Goal: Transaction & Acquisition: Purchase product/service

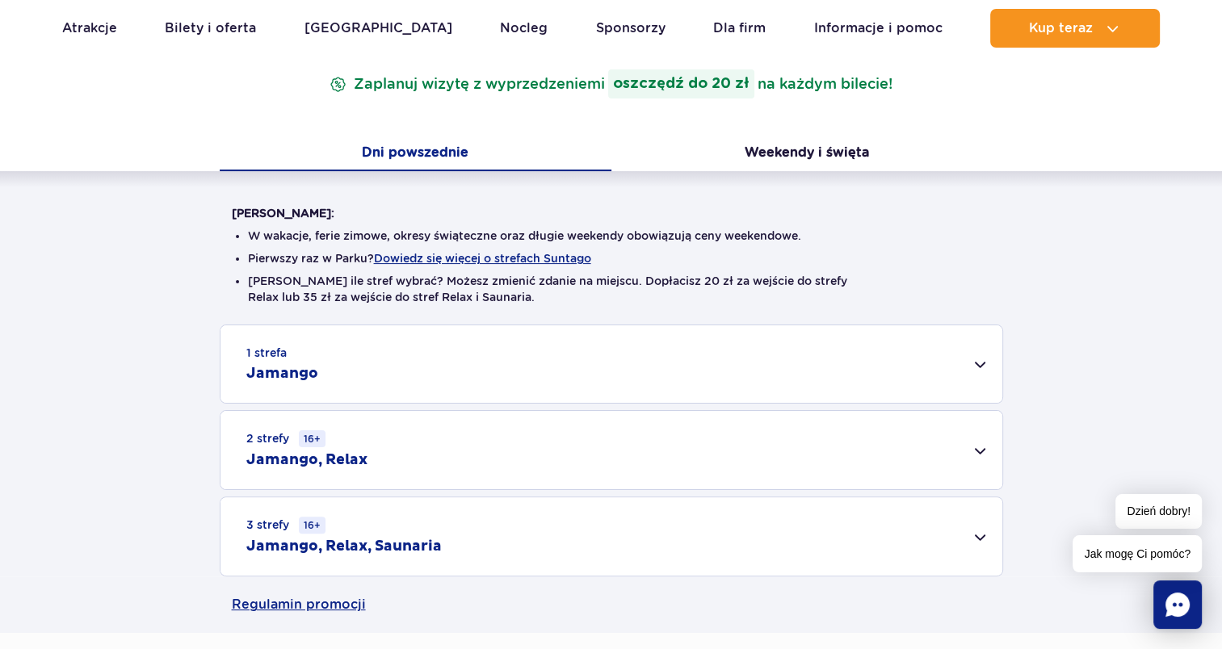
scroll to position [323, 0]
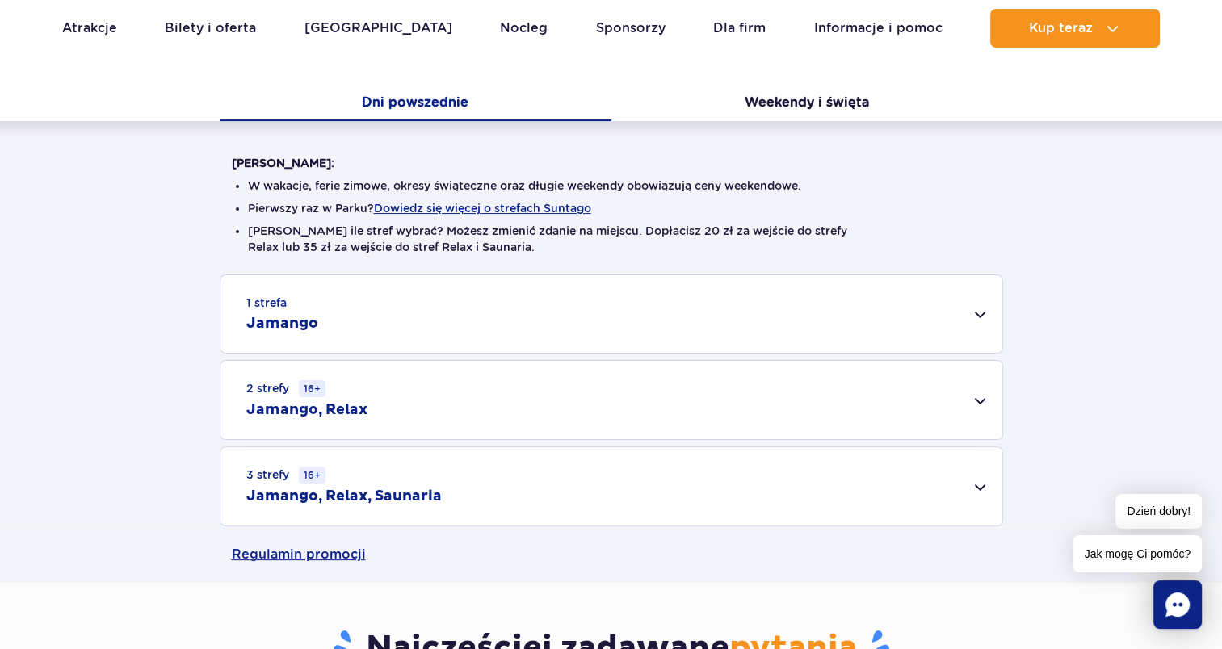
click at [949, 312] on div "1 strefa Jamango" at bounding box center [611, 314] width 782 height 78
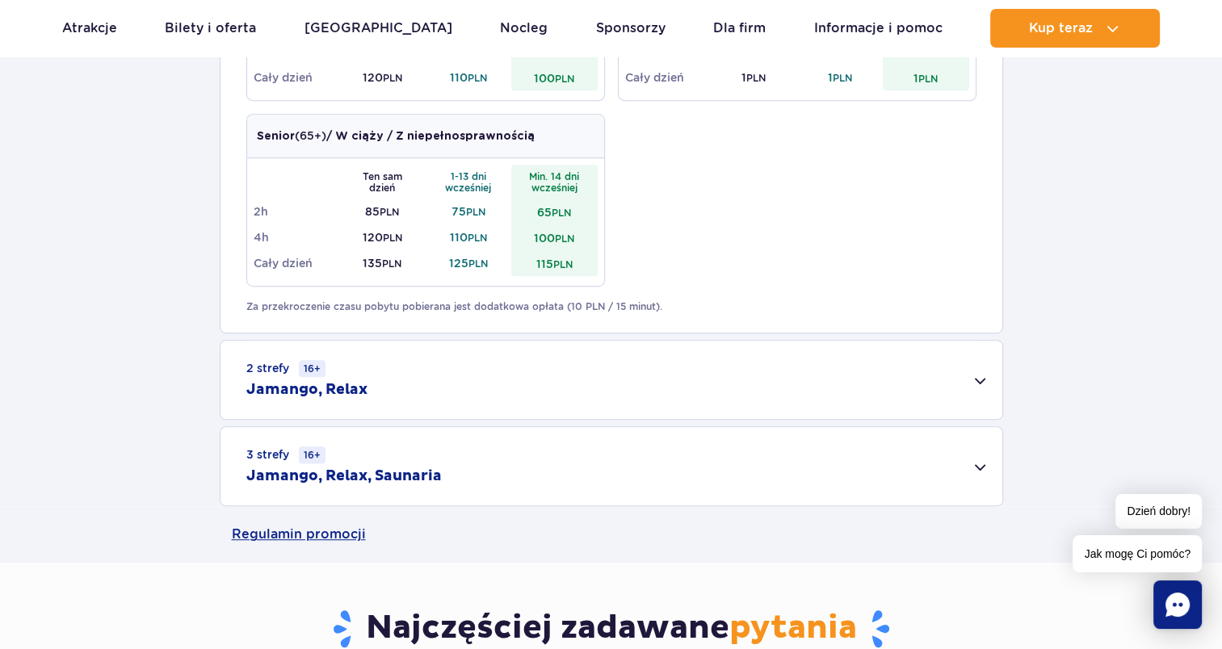
scroll to position [969, 0]
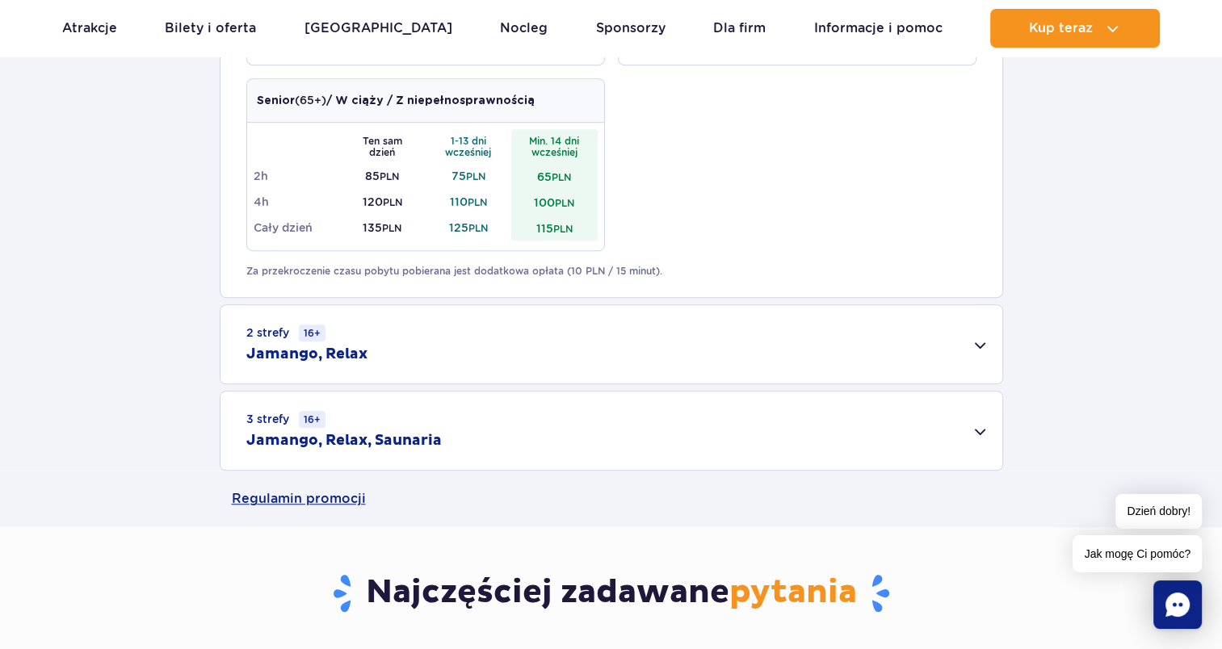
click at [420, 347] on div "2 strefy 16+ Jamango, Relax" at bounding box center [611, 344] width 782 height 78
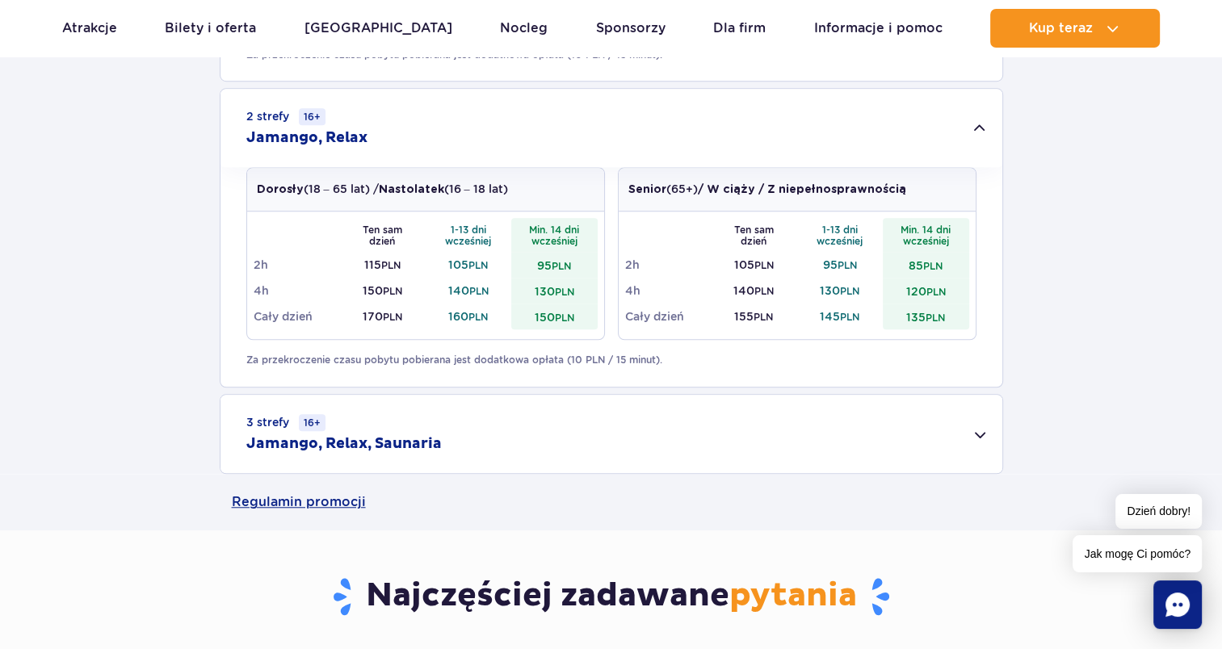
scroll to position [1211, 0]
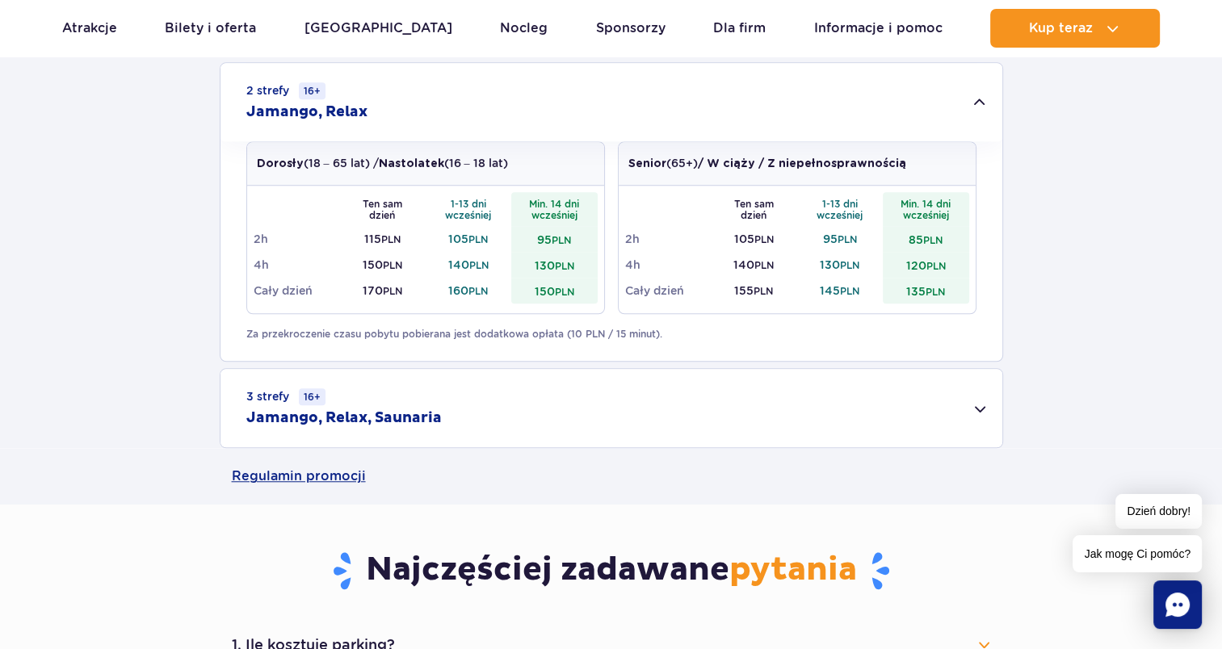
click at [428, 416] on h2 "Jamango, Relax, Saunaria" at bounding box center [343, 418] width 195 height 19
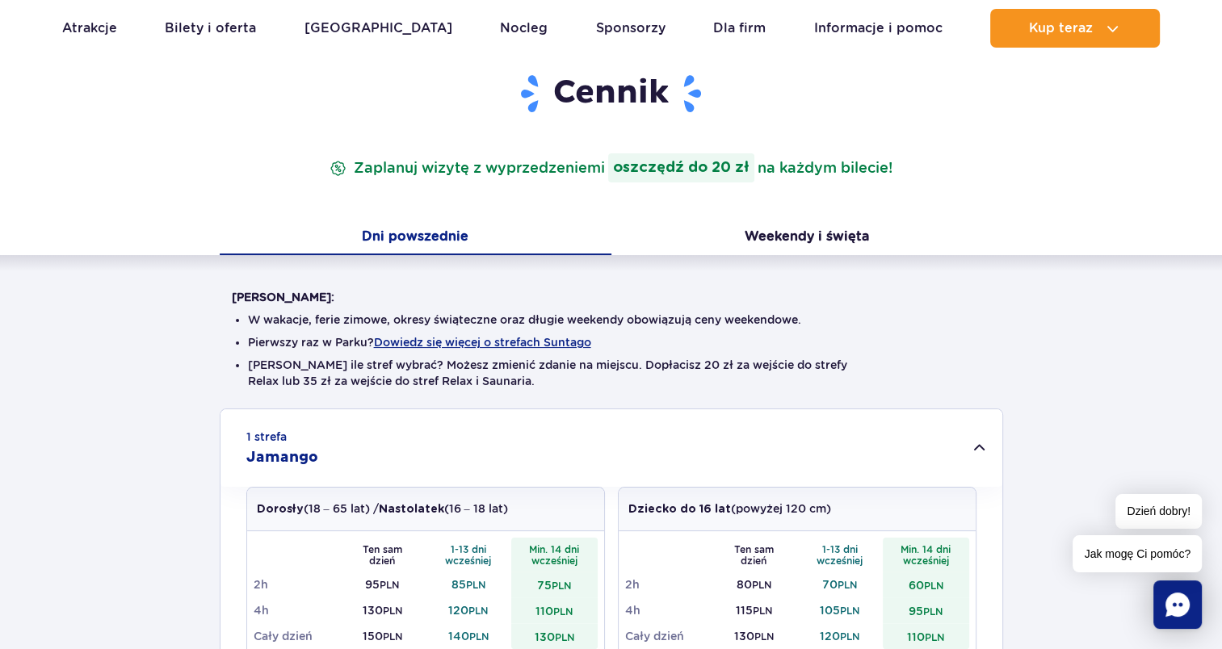
scroll to position [0, 0]
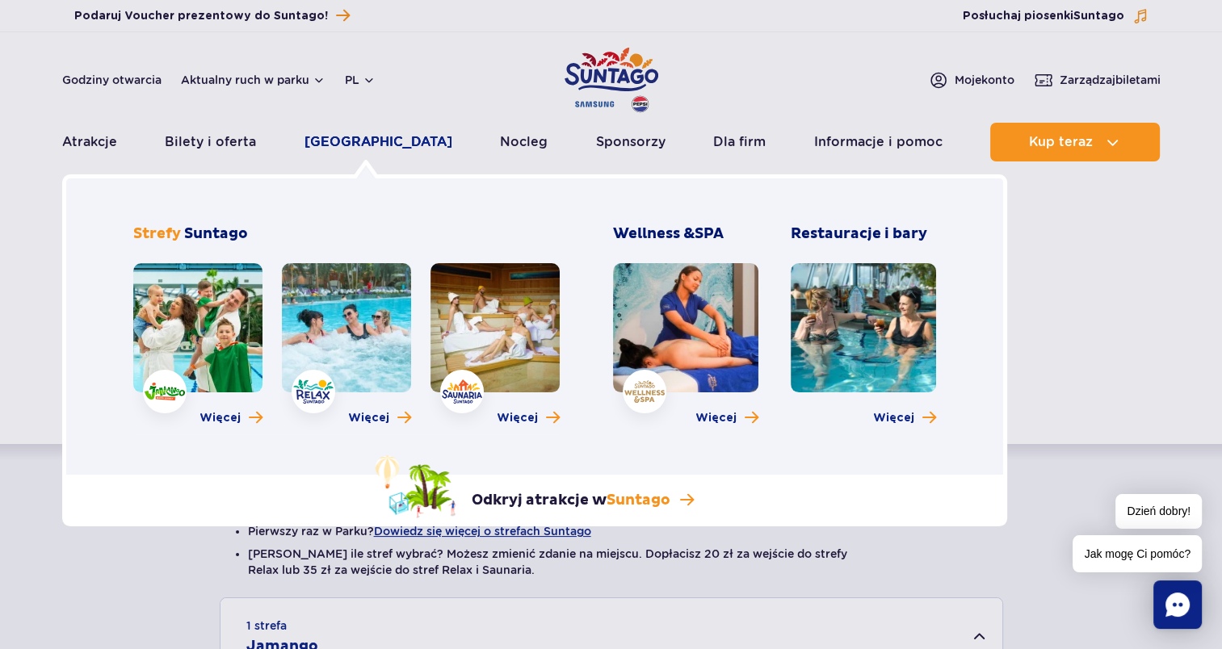
click at [354, 140] on link "[GEOGRAPHIC_DATA]" at bounding box center [378, 142] width 148 height 39
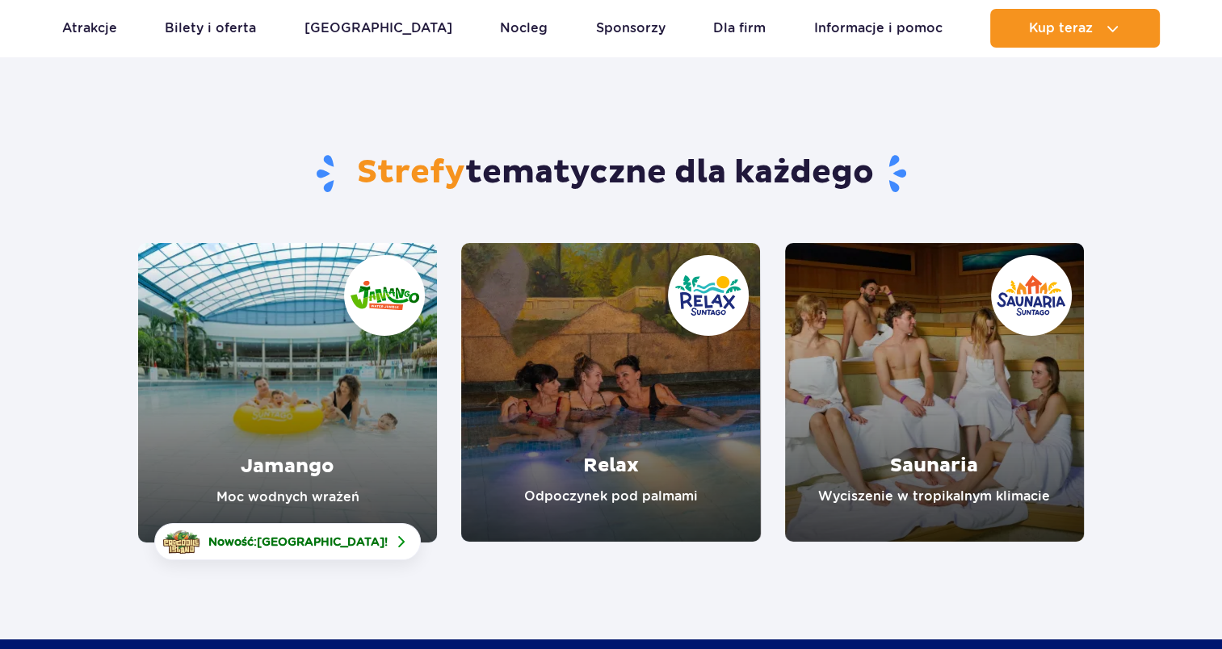
scroll to position [242, 0]
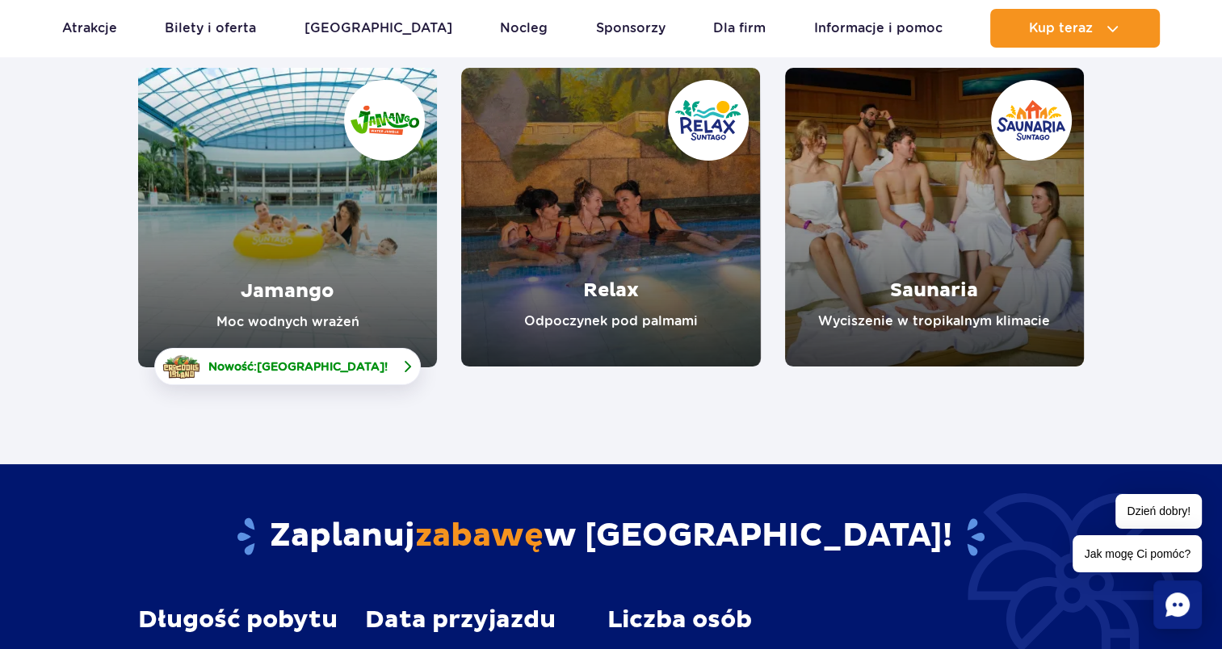
click at [313, 363] on span "[GEOGRAPHIC_DATA]" at bounding box center [321, 366] width 128 height 13
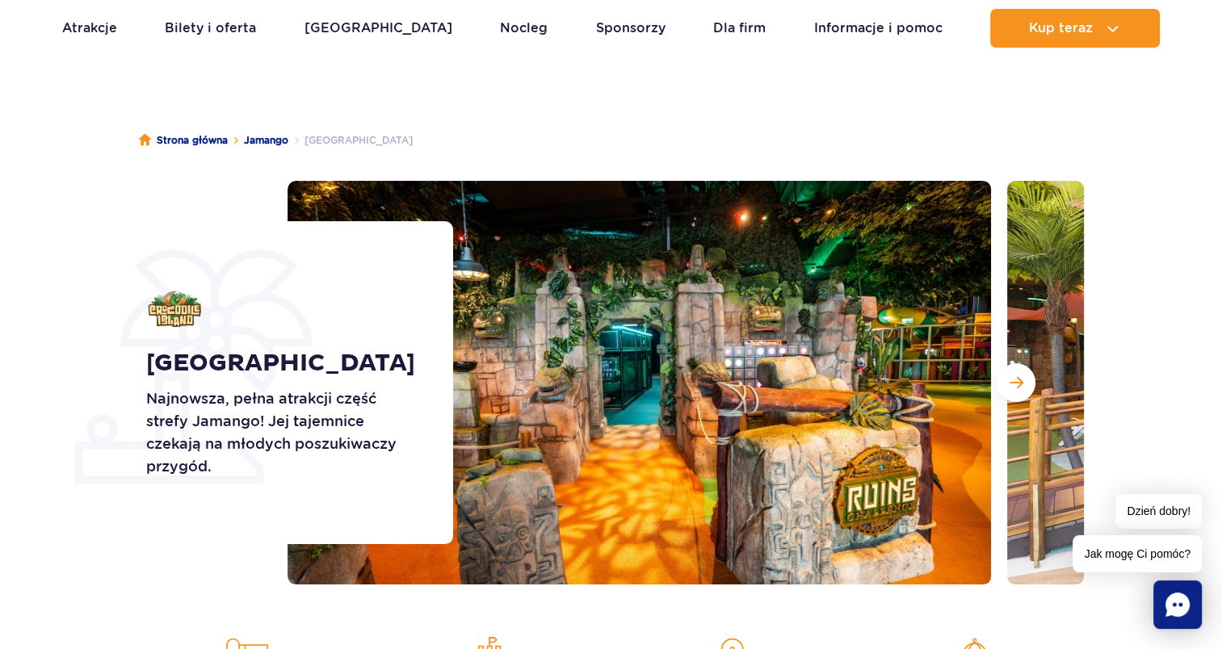
scroll to position [161, 0]
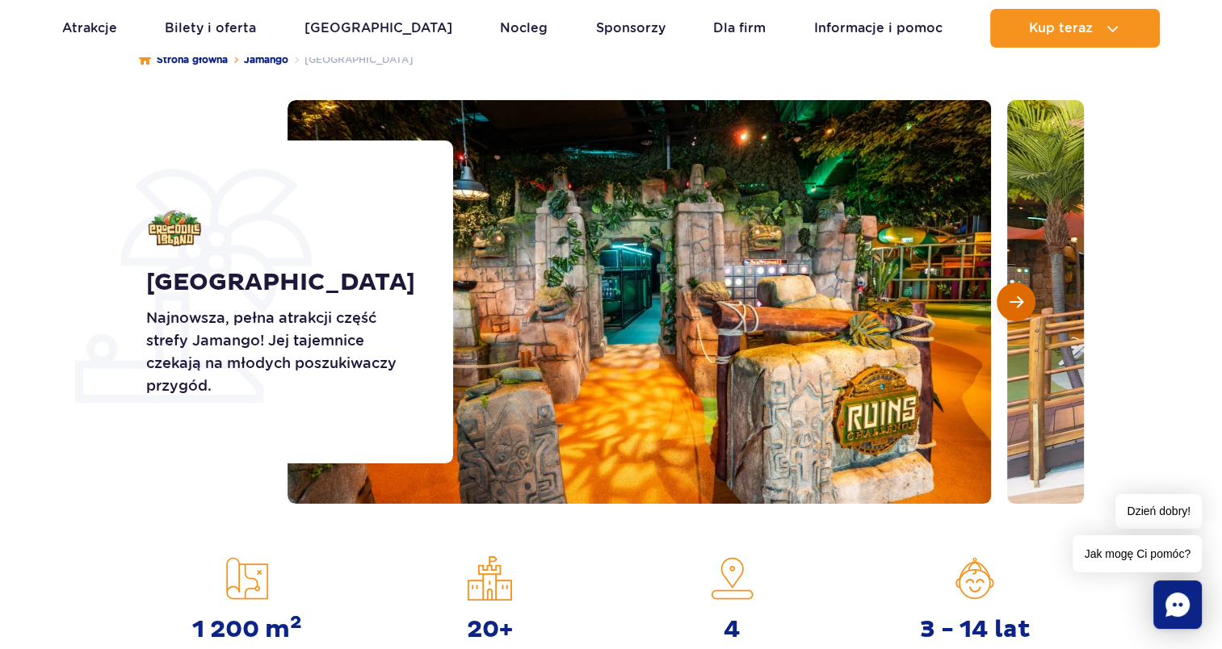
click at [1015, 317] on button "Następny slajd" at bounding box center [1015, 302] width 39 height 39
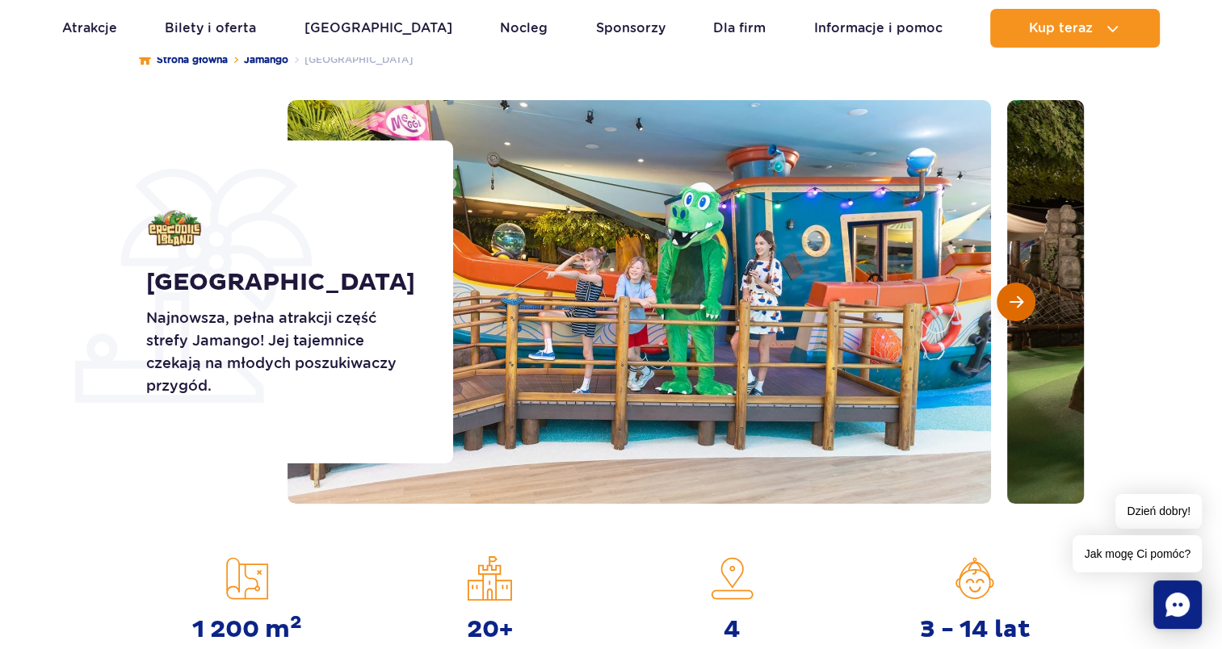
click at [1013, 305] on span "Następny slajd" at bounding box center [1016, 302] width 14 height 15
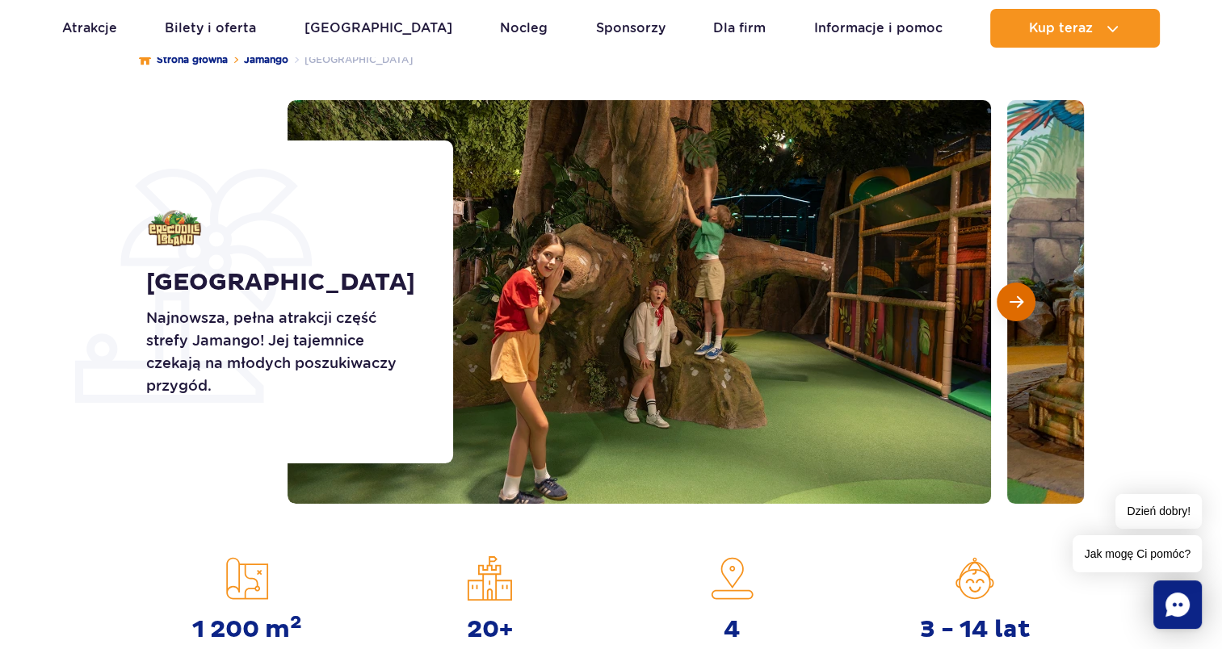
click at [1013, 305] on span "Następny slajd" at bounding box center [1016, 302] width 14 height 15
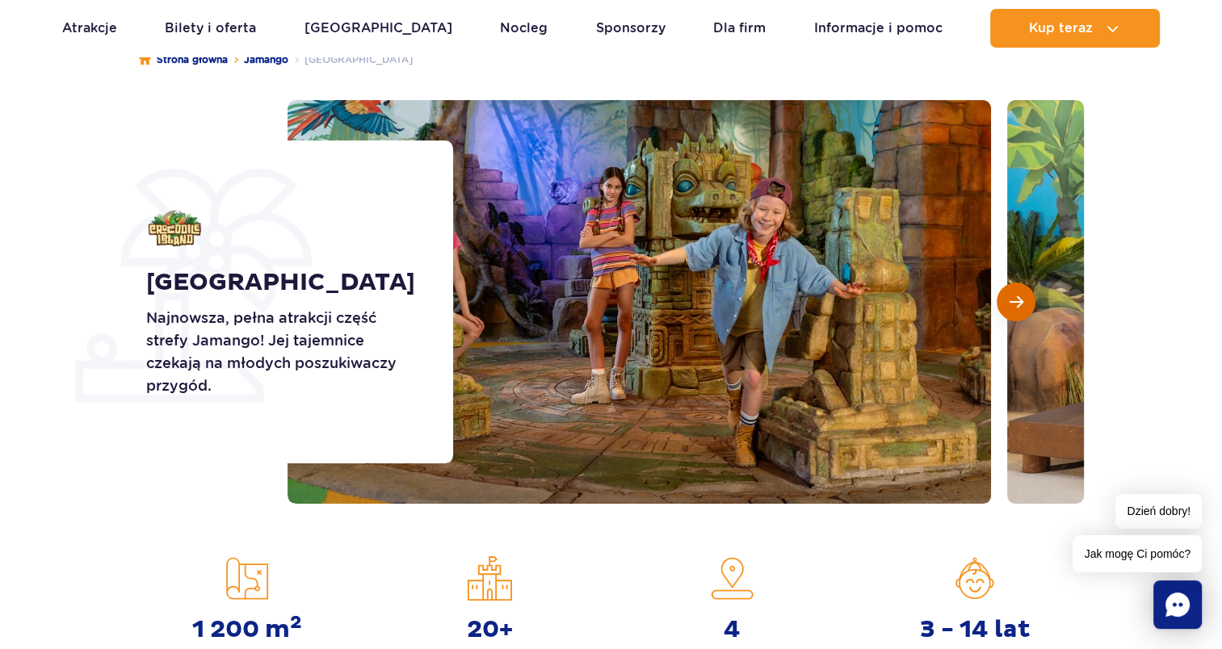
click at [1012, 306] on span "Następny slajd" at bounding box center [1016, 302] width 14 height 15
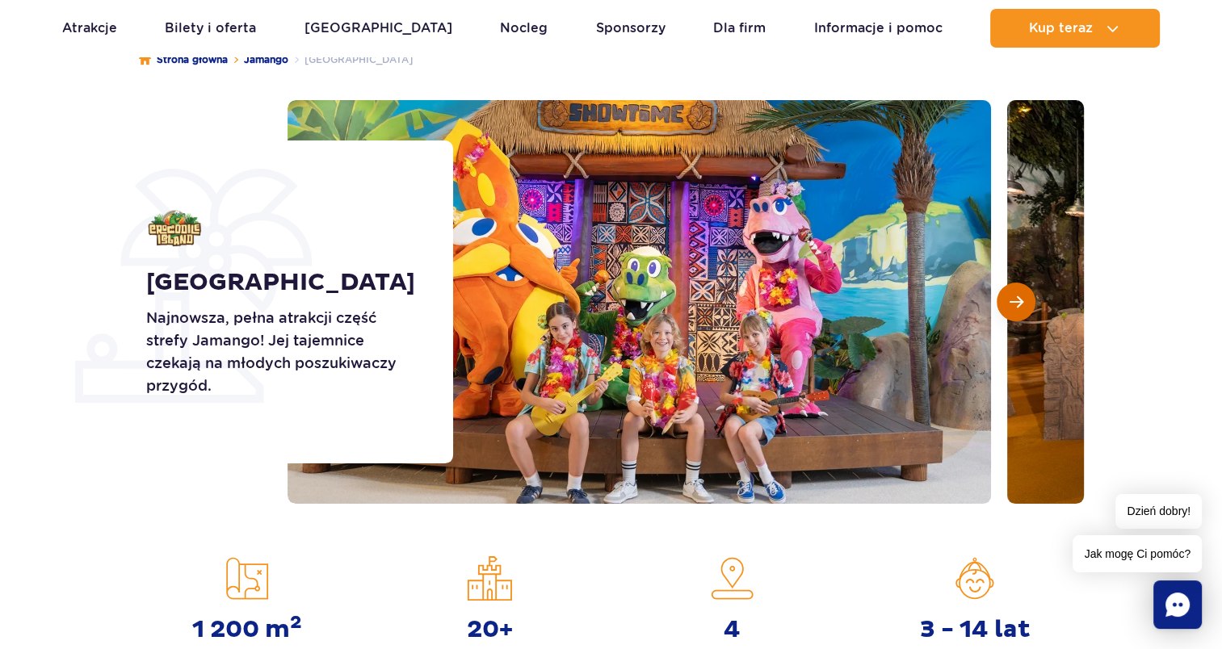
click at [1011, 307] on span "Następny slajd" at bounding box center [1016, 302] width 14 height 15
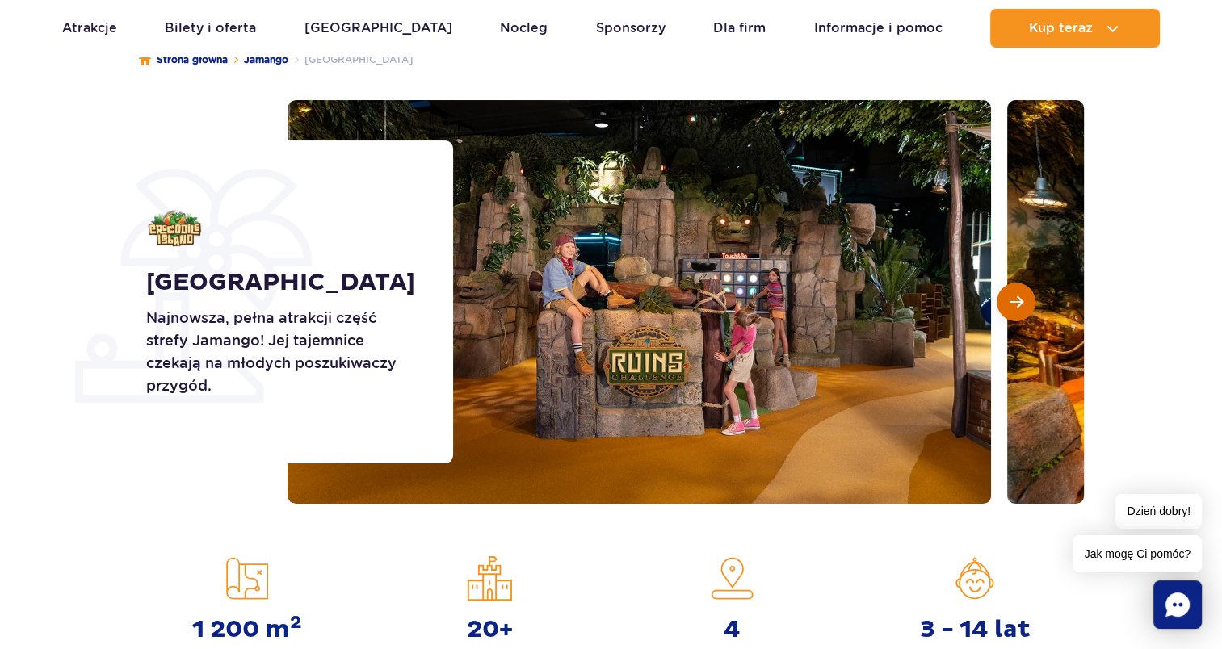
click at [1011, 307] on span "Następny slajd" at bounding box center [1016, 302] width 14 height 15
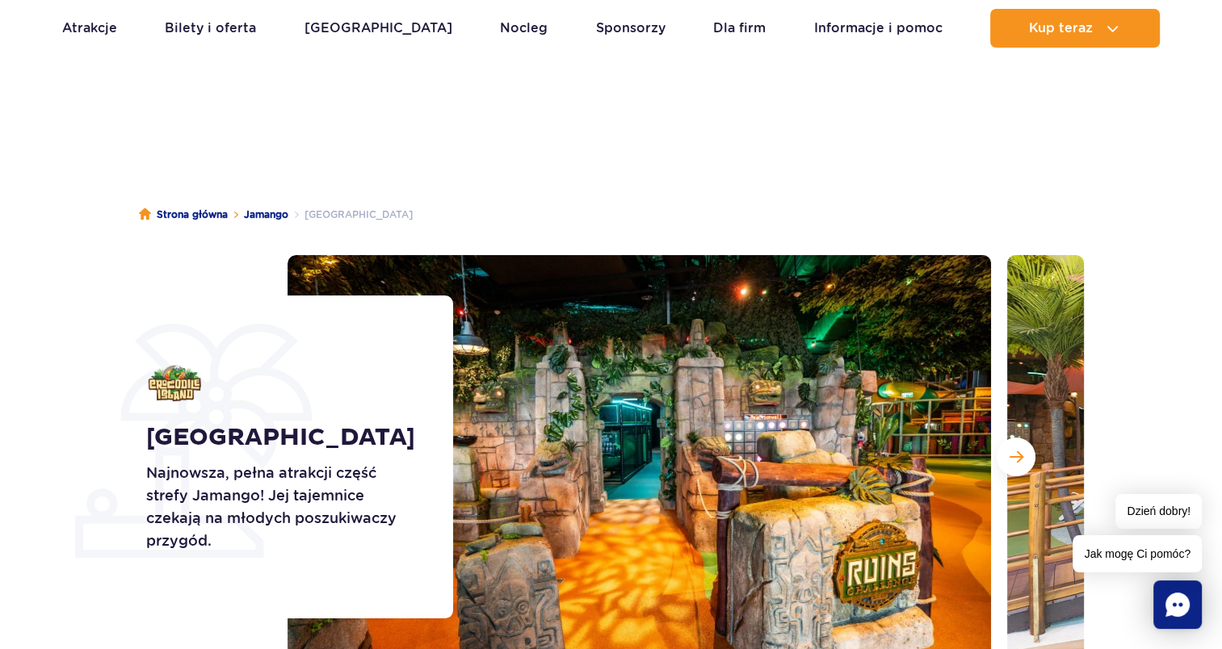
scroll to position [0, 0]
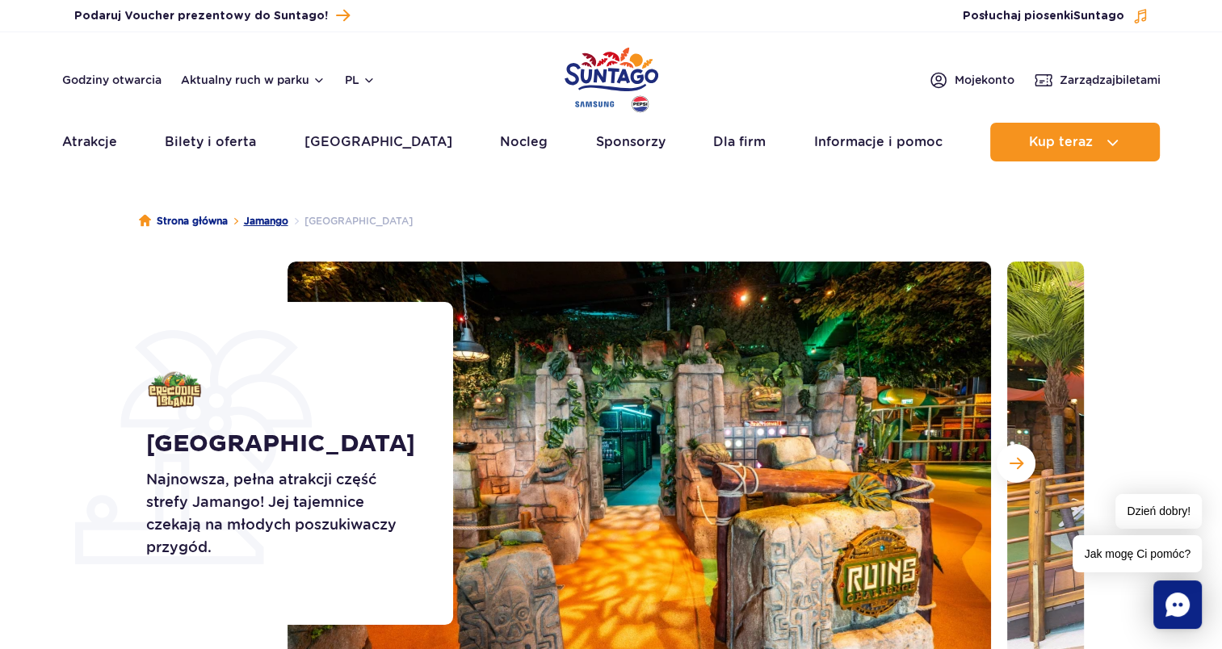
click at [271, 216] on link "Jamango" at bounding box center [266, 221] width 44 height 16
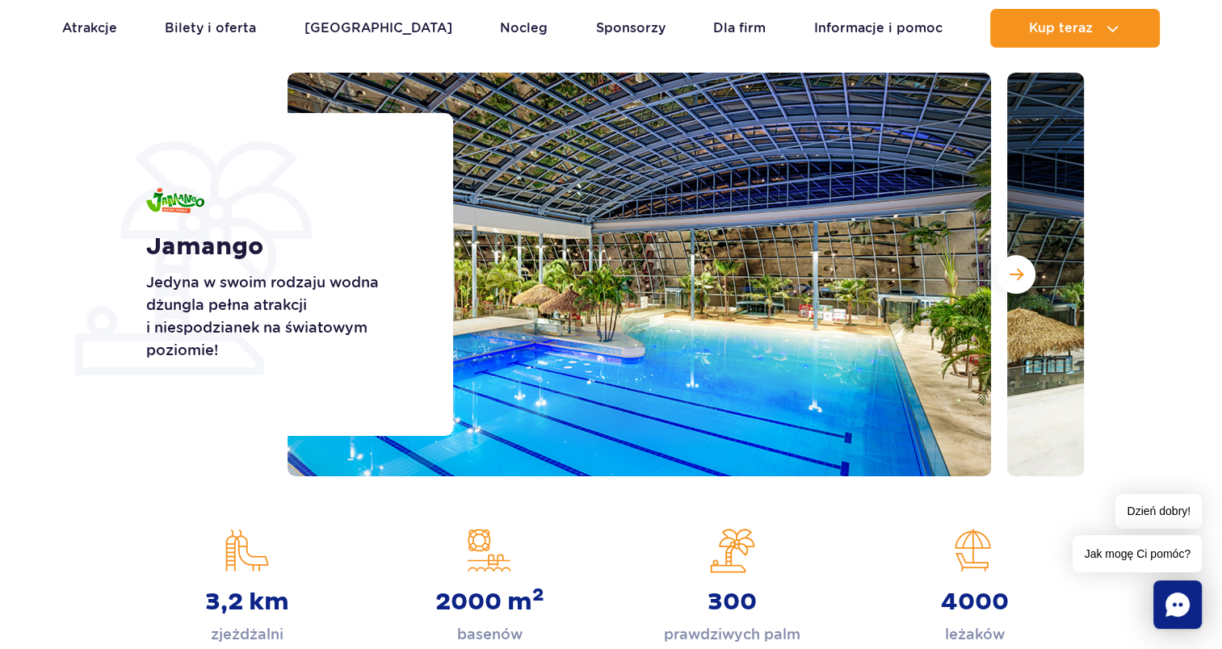
scroll to position [161, 0]
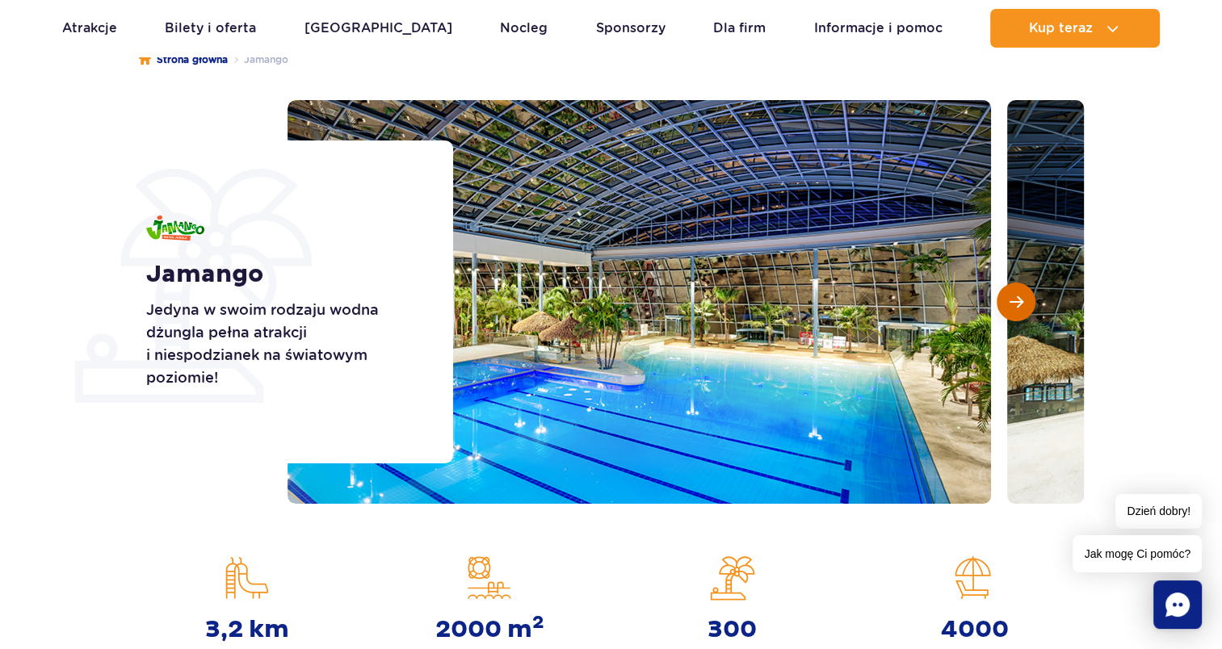
click at [1008, 313] on button "Następny slajd" at bounding box center [1015, 302] width 39 height 39
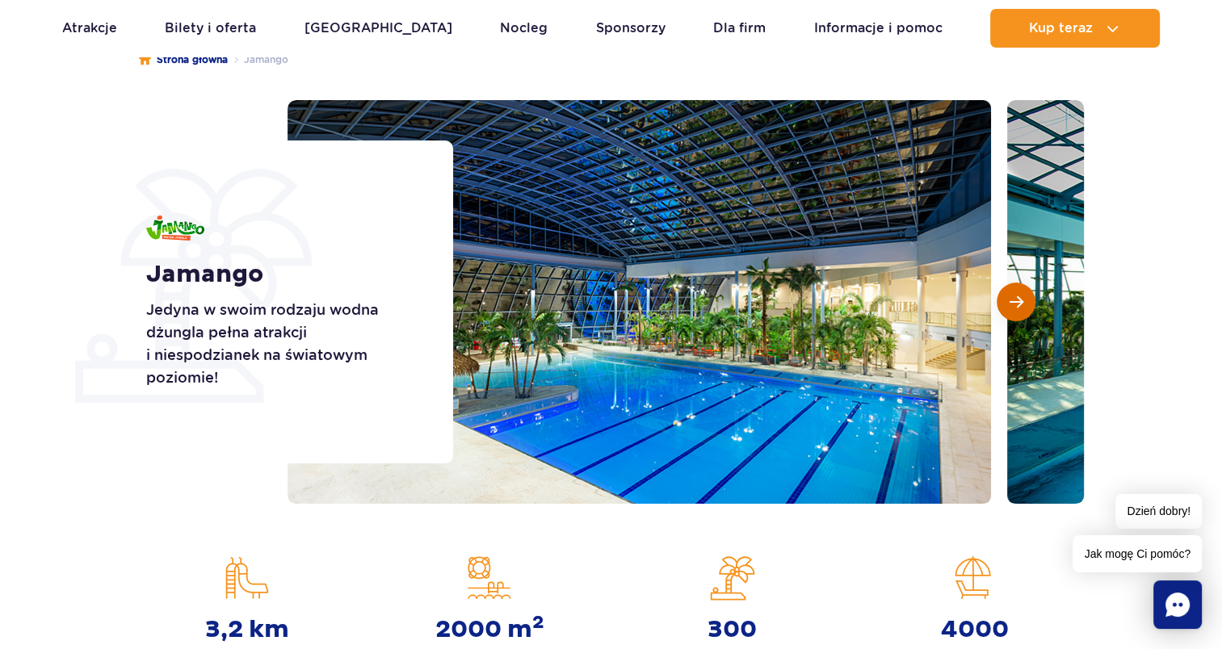
click at [1011, 313] on button "Następny slajd" at bounding box center [1015, 302] width 39 height 39
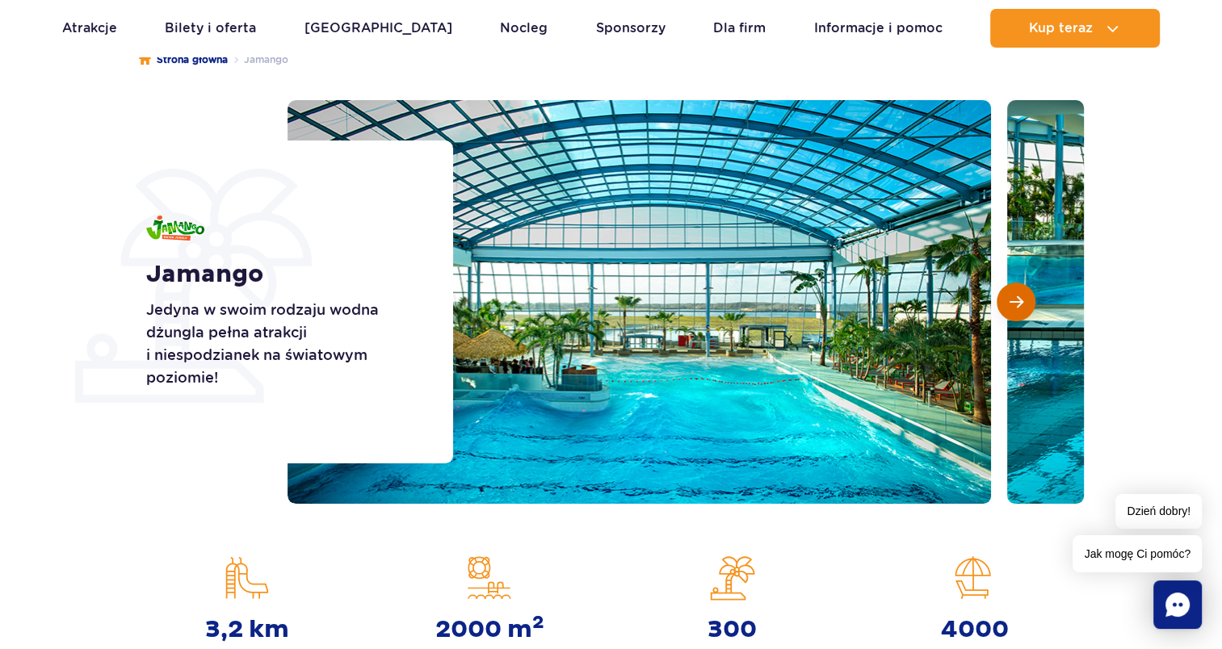
click at [1008, 310] on button "Następny slajd" at bounding box center [1015, 302] width 39 height 39
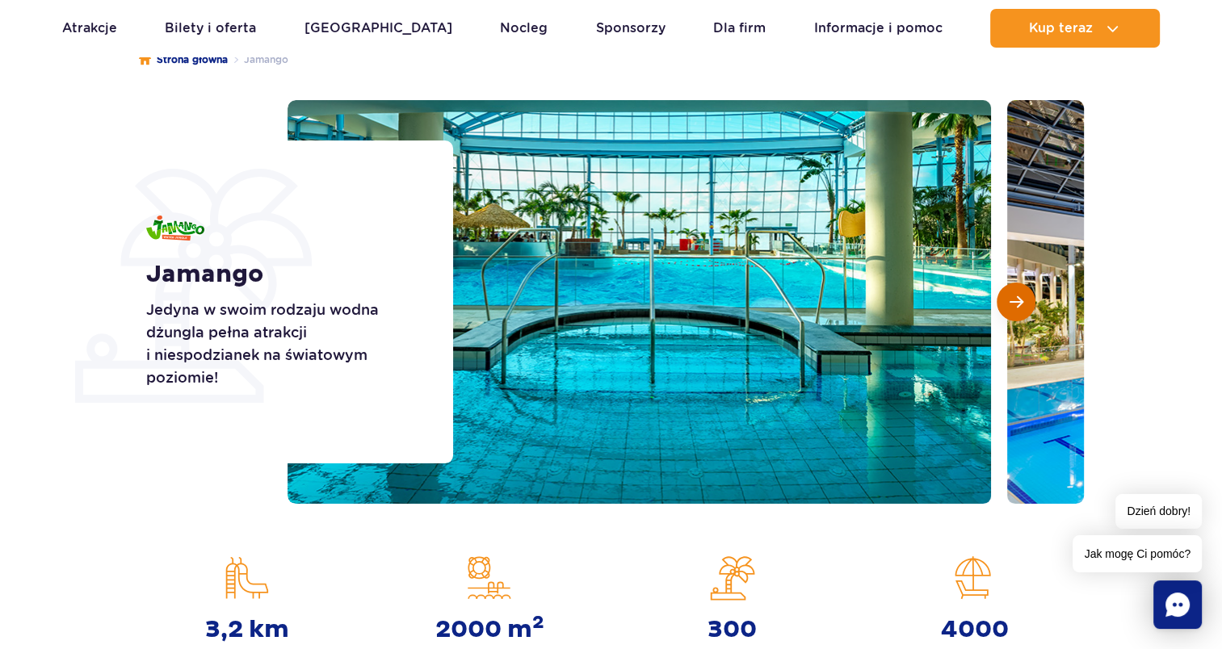
click at [1008, 310] on button "Następny slajd" at bounding box center [1015, 302] width 39 height 39
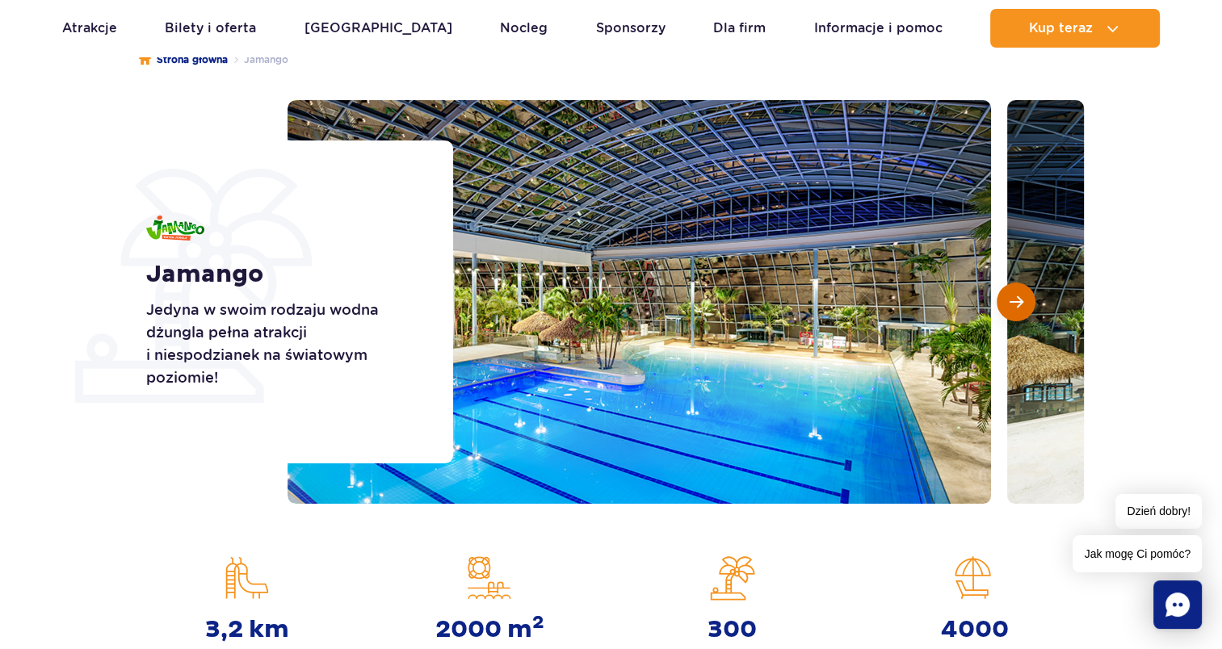
click at [1008, 310] on button "Następny slajd" at bounding box center [1015, 302] width 39 height 39
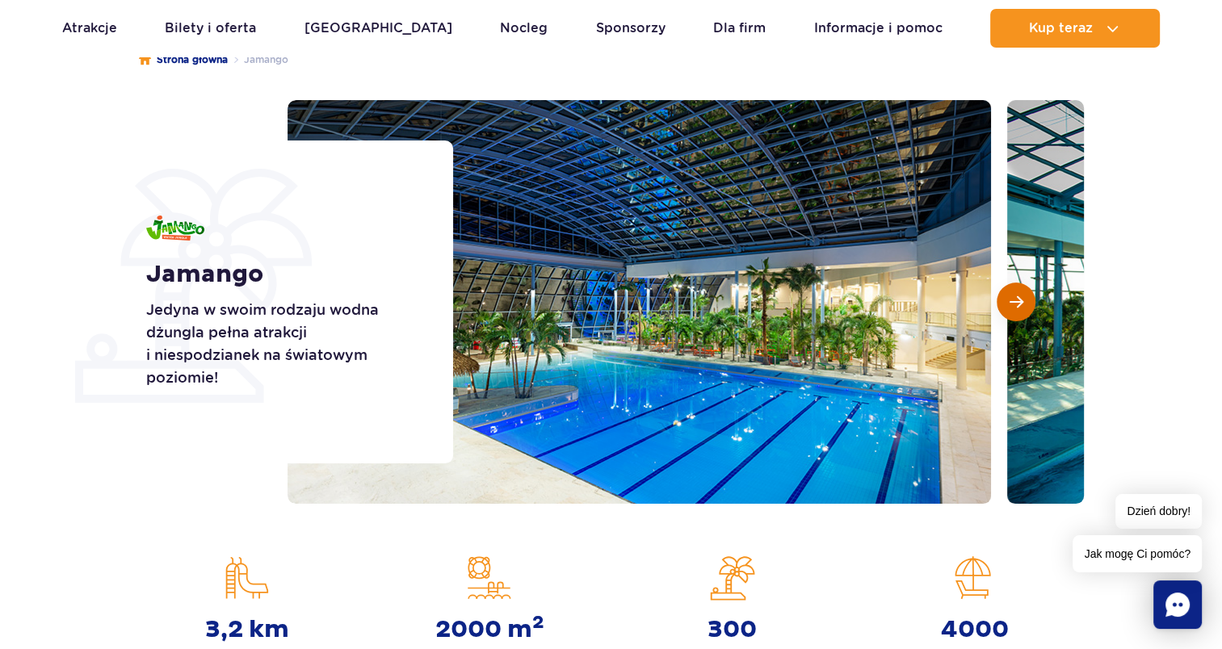
click at [1008, 310] on button "Następny slajd" at bounding box center [1015, 302] width 39 height 39
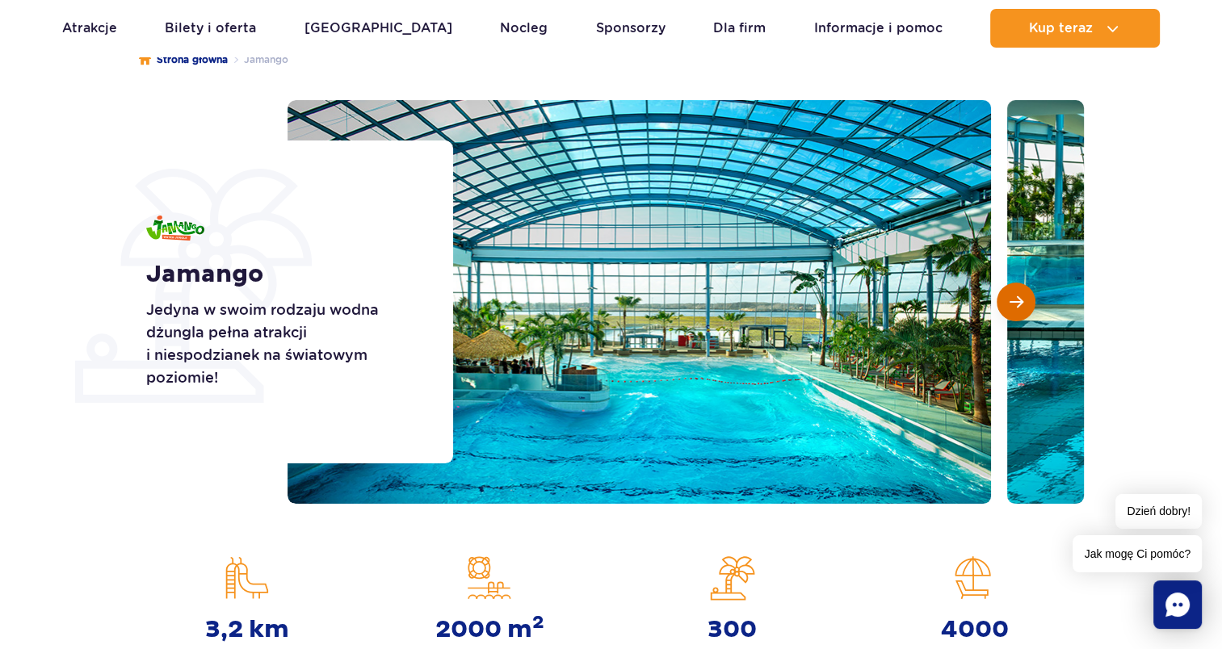
click at [1008, 312] on button "Następny slajd" at bounding box center [1015, 302] width 39 height 39
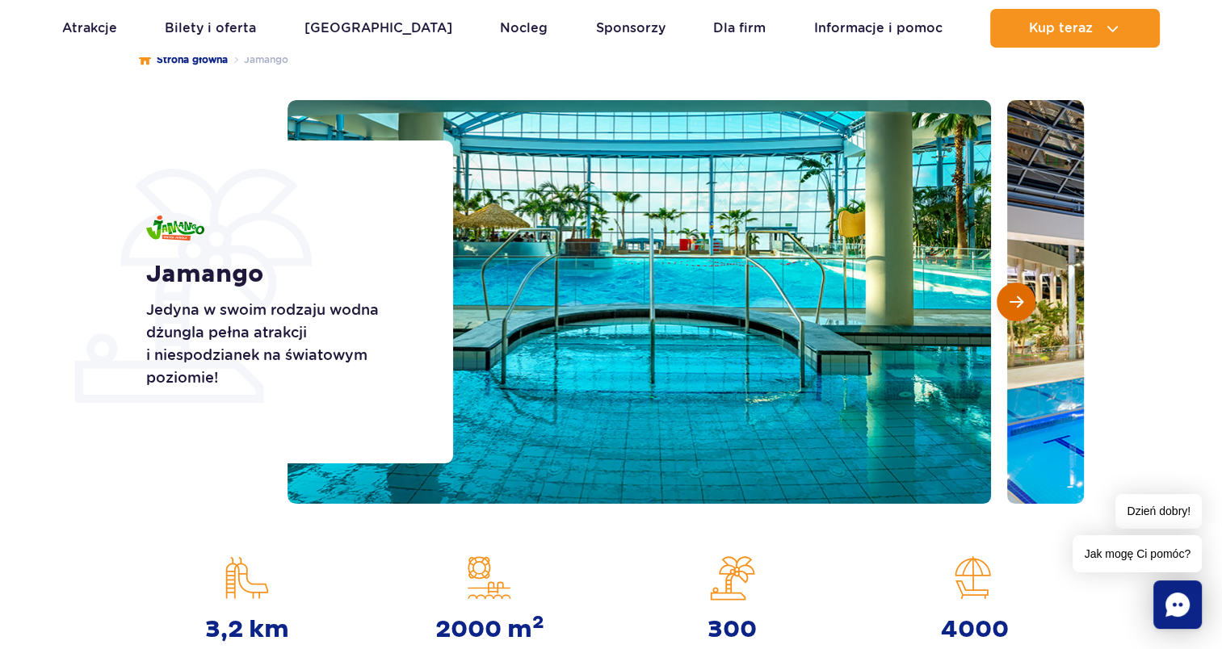
click at [1004, 310] on button "Następny slajd" at bounding box center [1015, 302] width 39 height 39
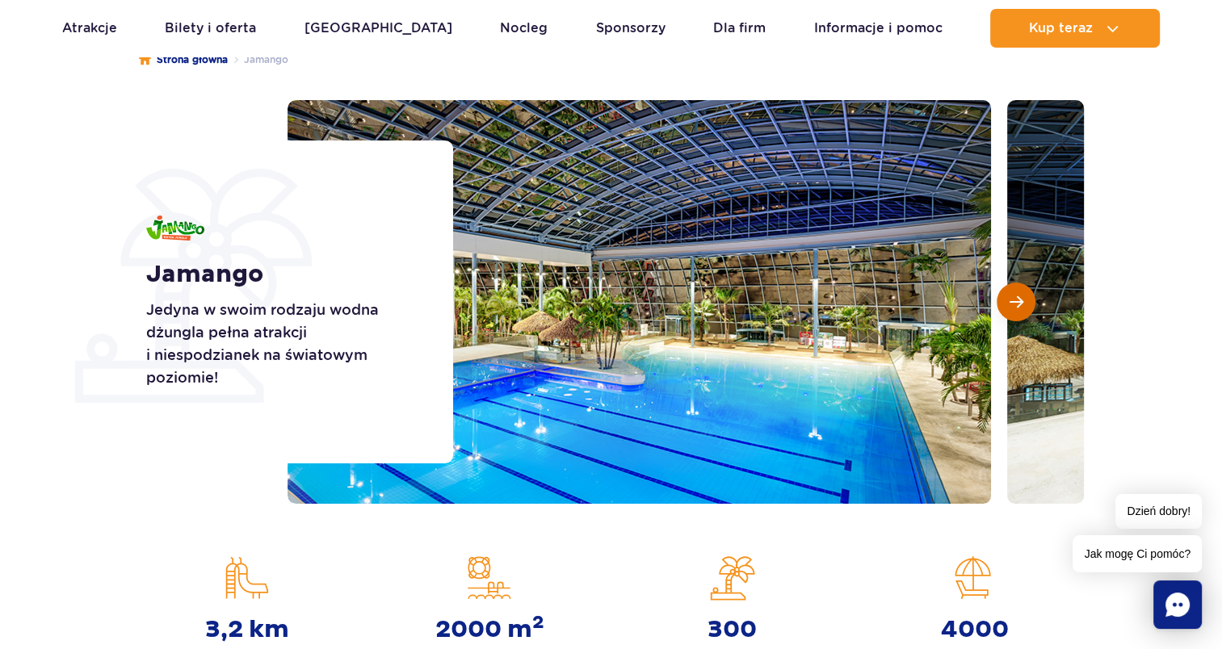
click at [1004, 310] on button "Następny slajd" at bounding box center [1015, 302] width 39 height 39
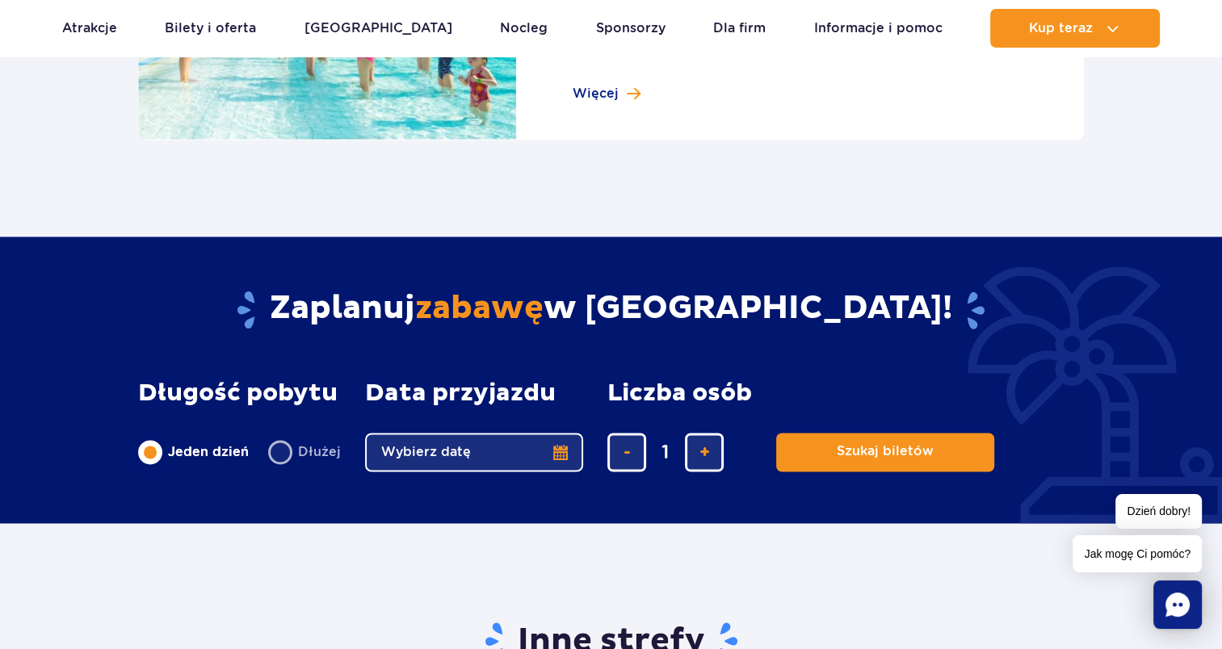
scroll to position [2584, 0]
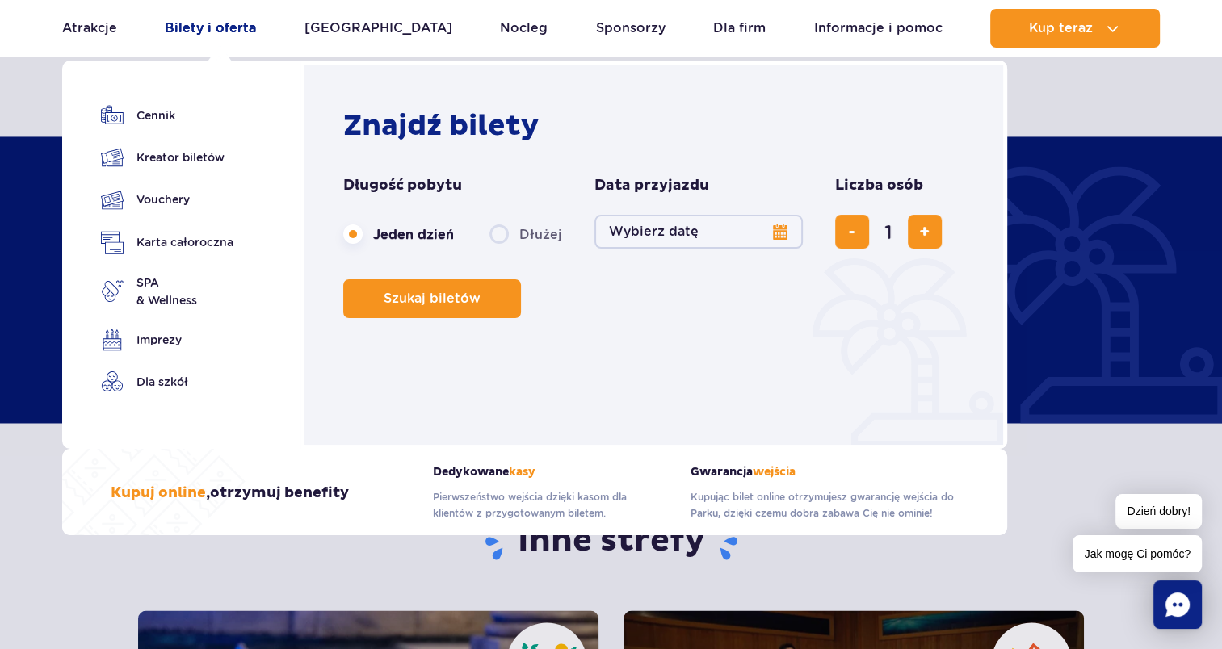
click at [210, 29] on link "Bilety i oferta" at bounding box center [210, 28] width 91 height 39
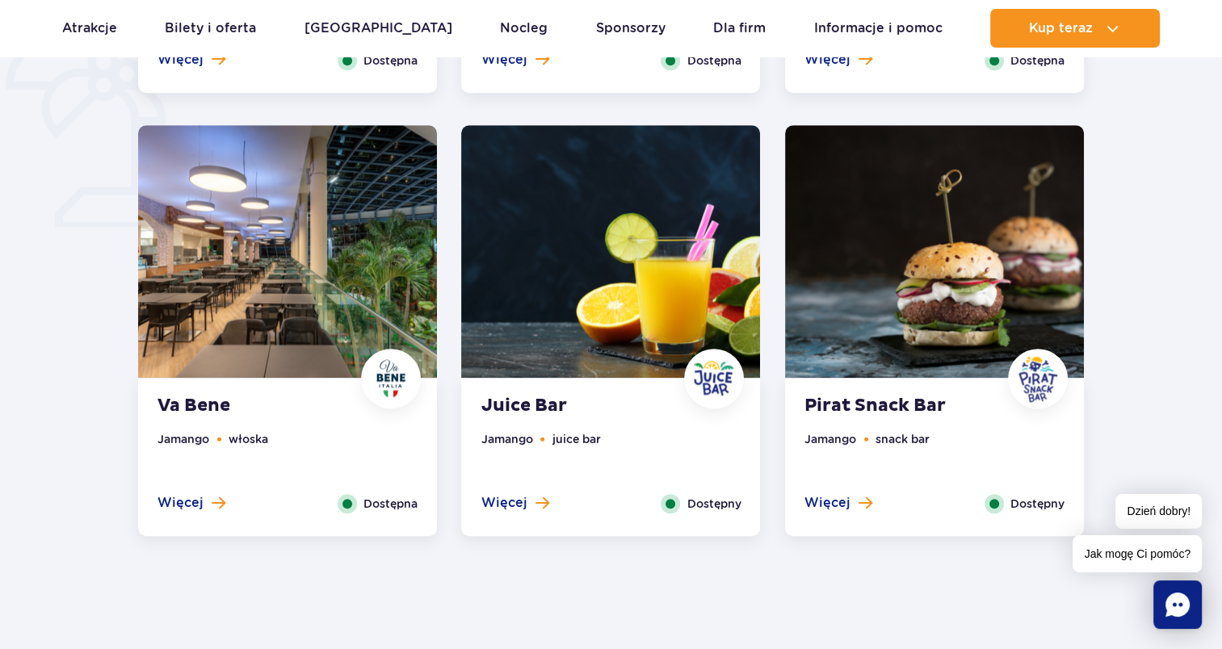
scroll to position [1292, 0]
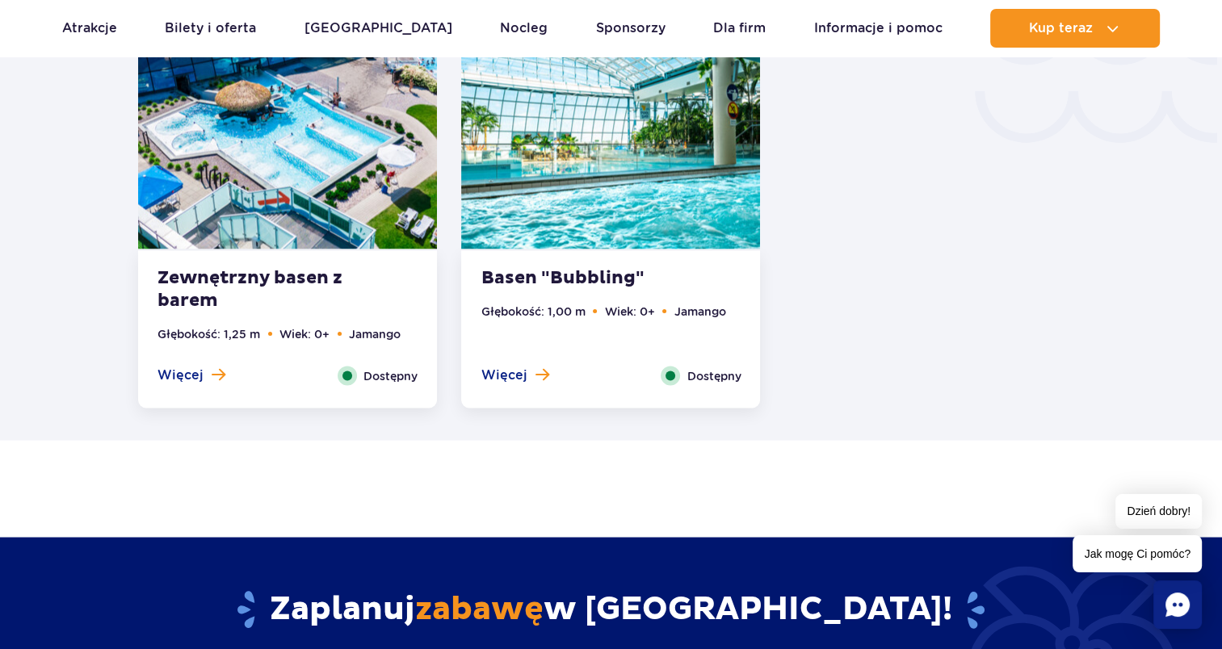
scroll to position [3068, 0]
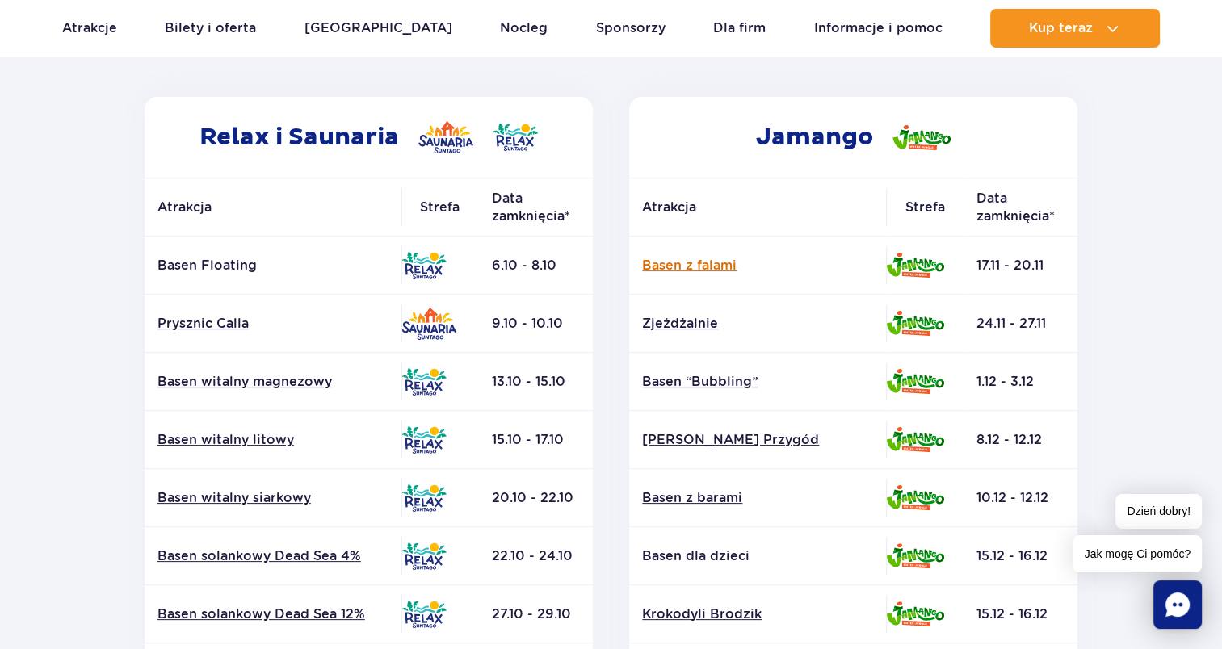
scroll to position [242, 0]
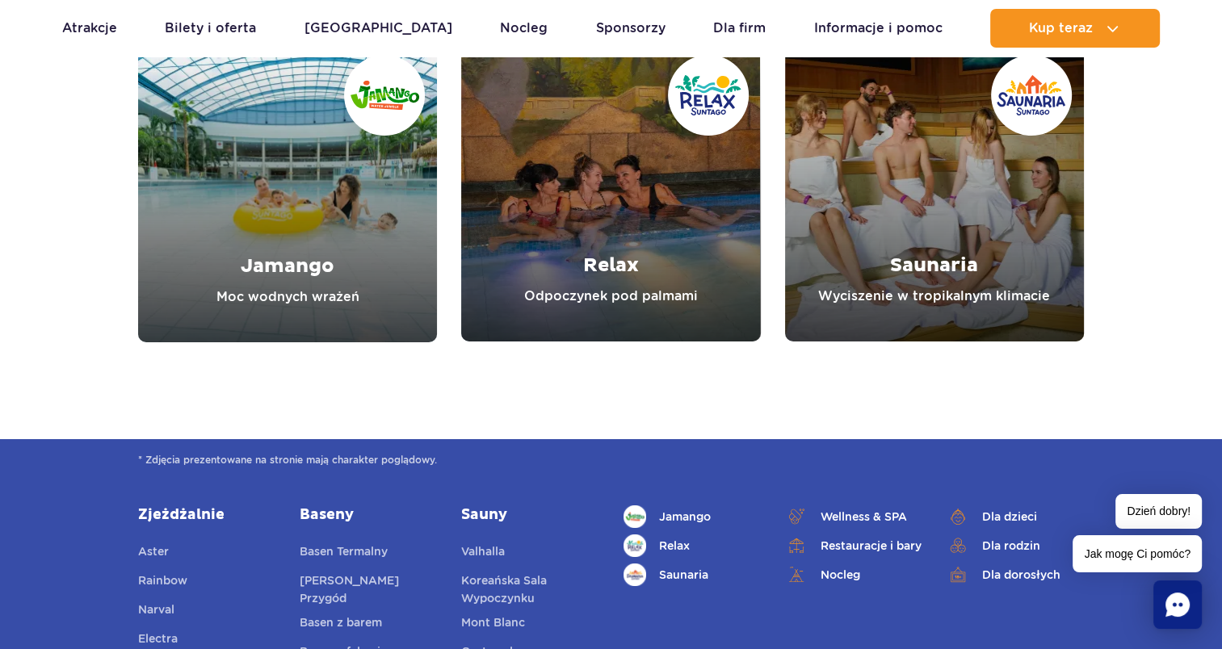
scroll to position [5817, 0]
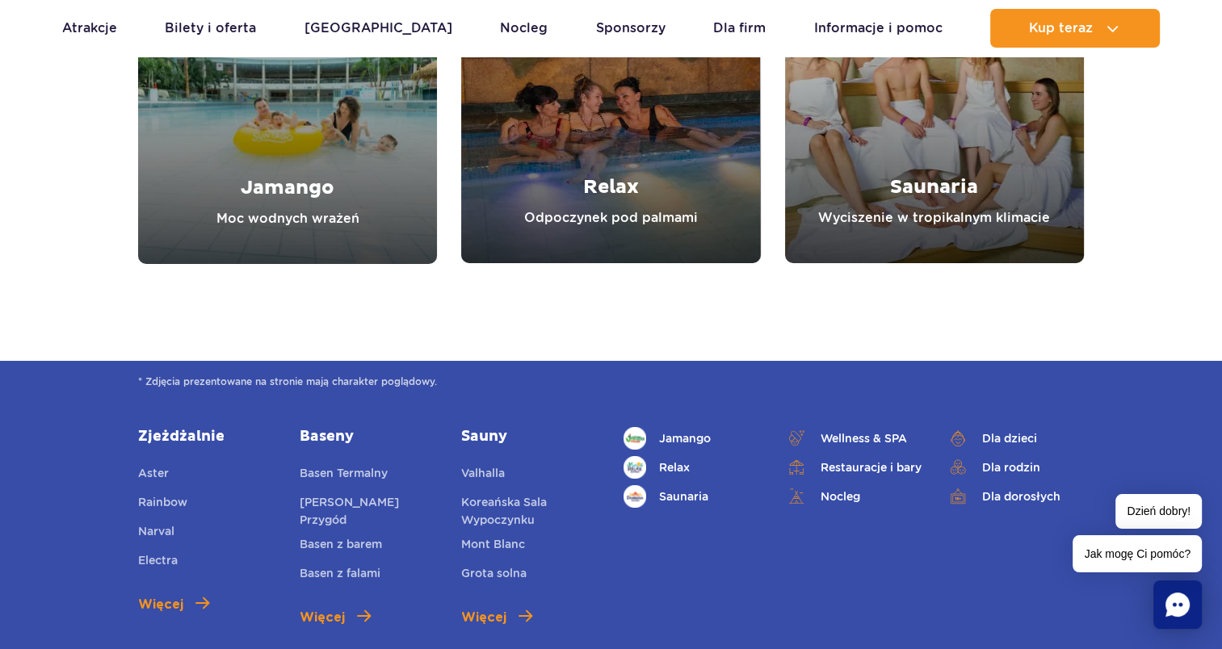
click at [937, 189] on link "Saunaria" at bounding box center [934, 113] width 299 height 299
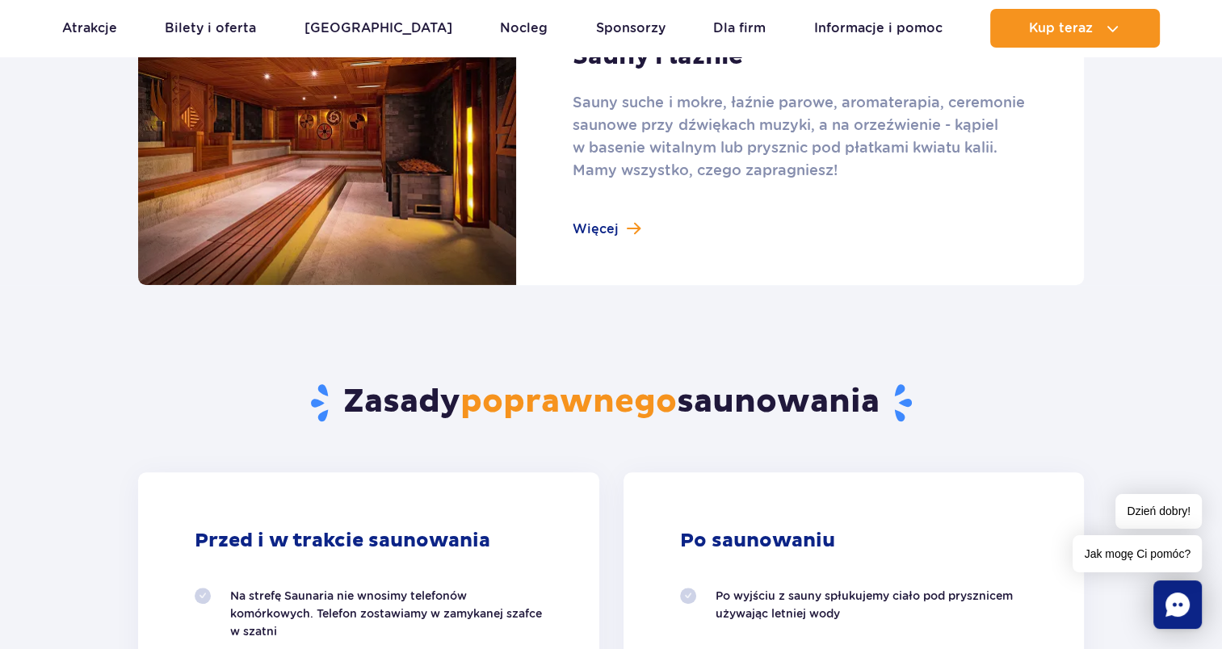
scroll to position [1130, 0]
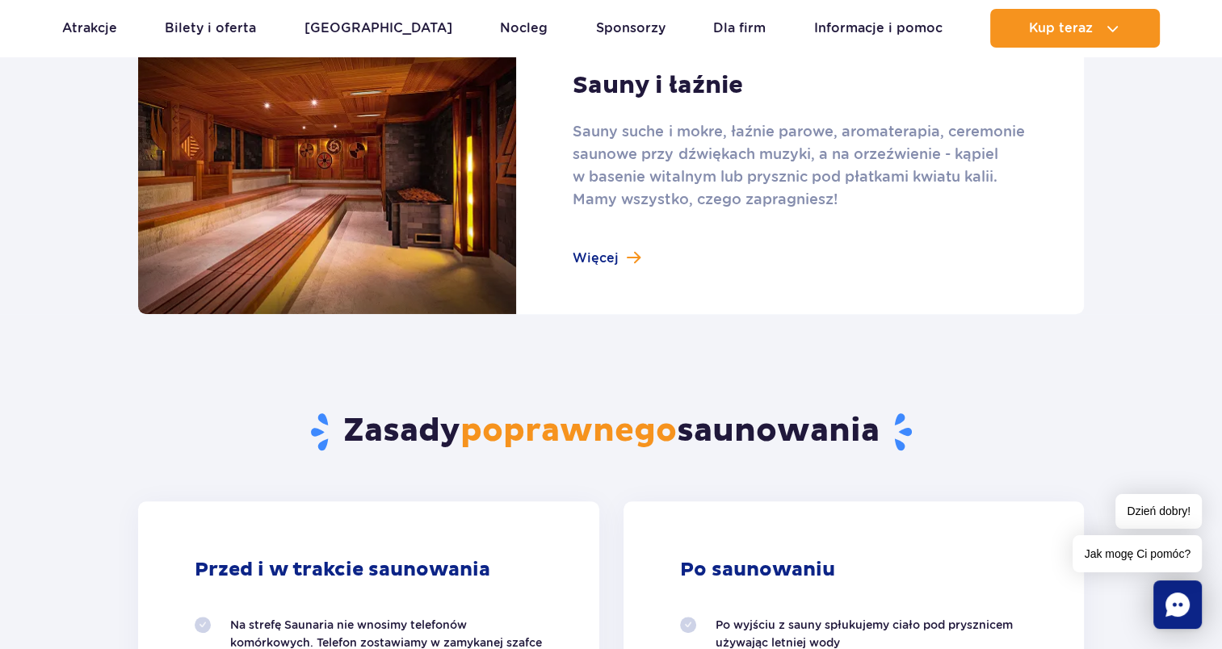
click at [615, 262] on link at bounding box center [610, 169] width 945 height 290
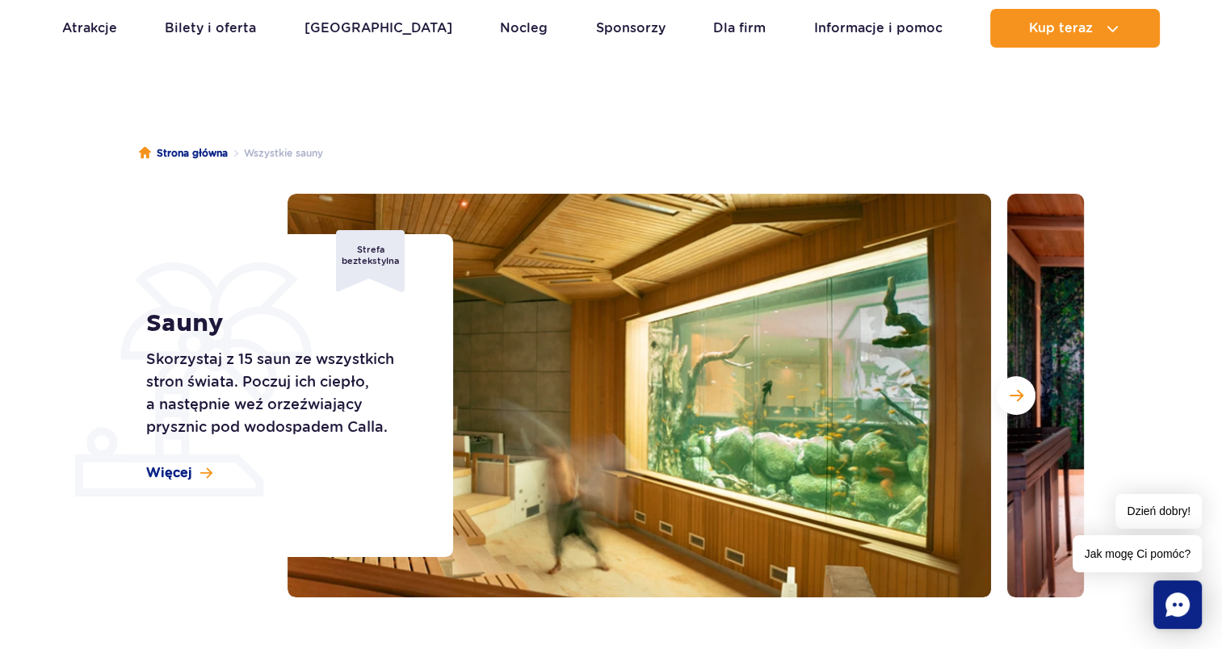
scroll to position [161, 0]
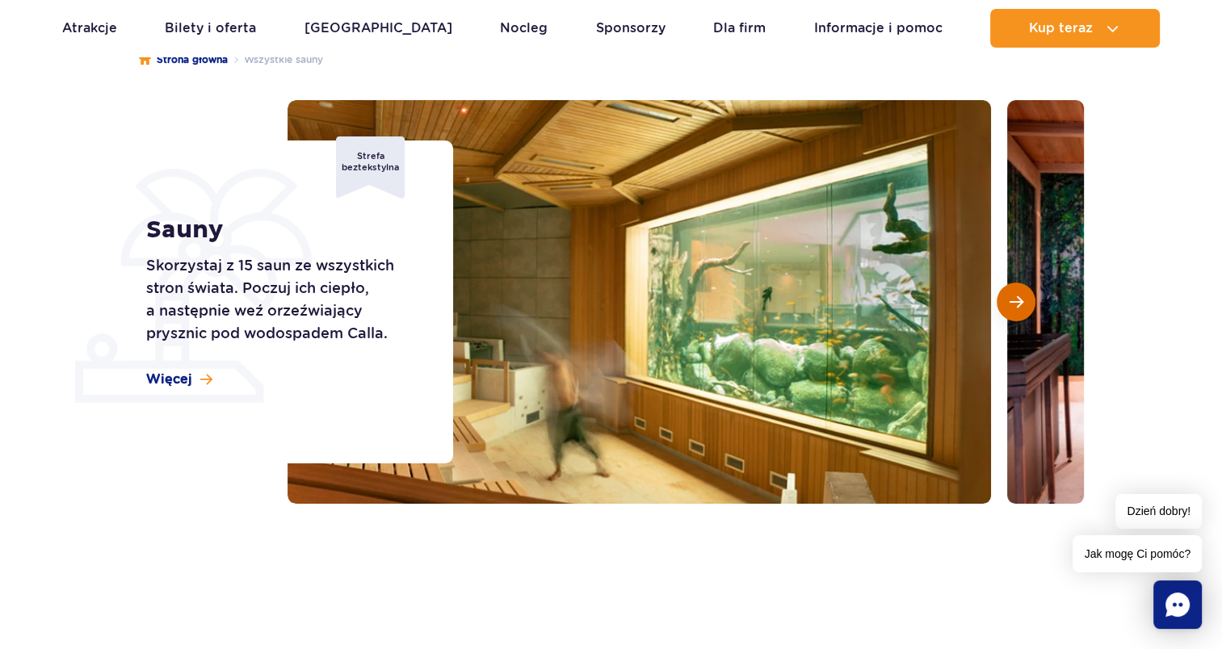
click at [1013, 305] on span "Następny slajd" at bounding box center [1016, 302] width 14 height 15
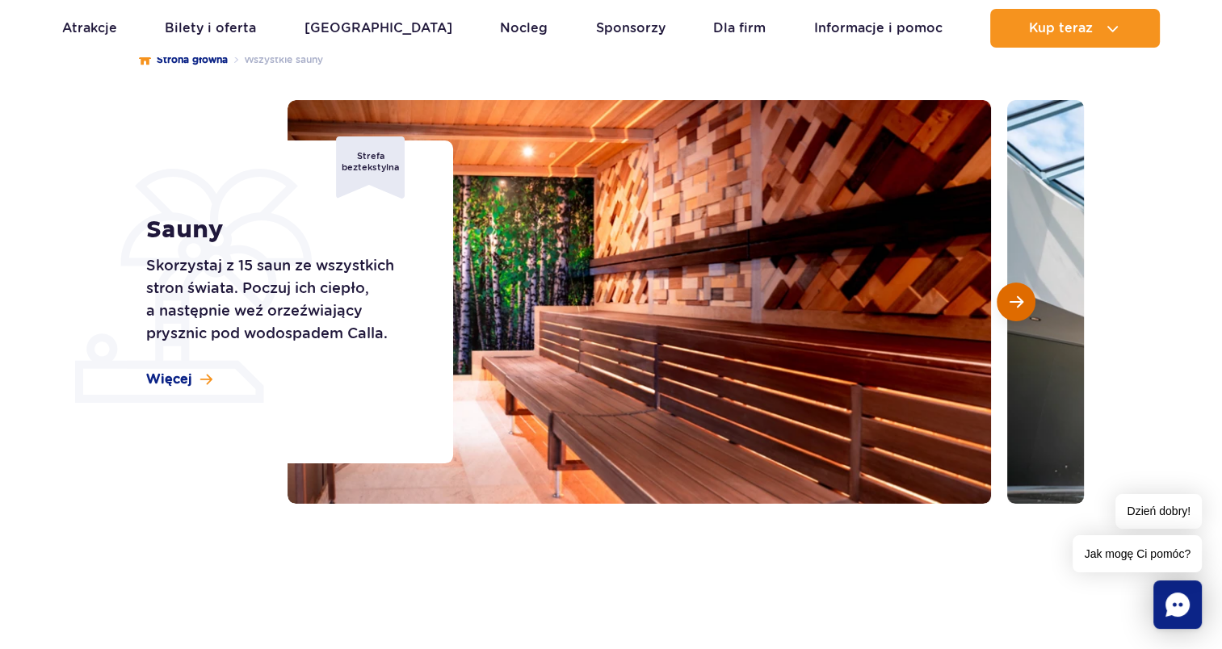
click at [1013, 305] on span "Następny slajd" at bounding box center [1016, 302] width 14 height 15
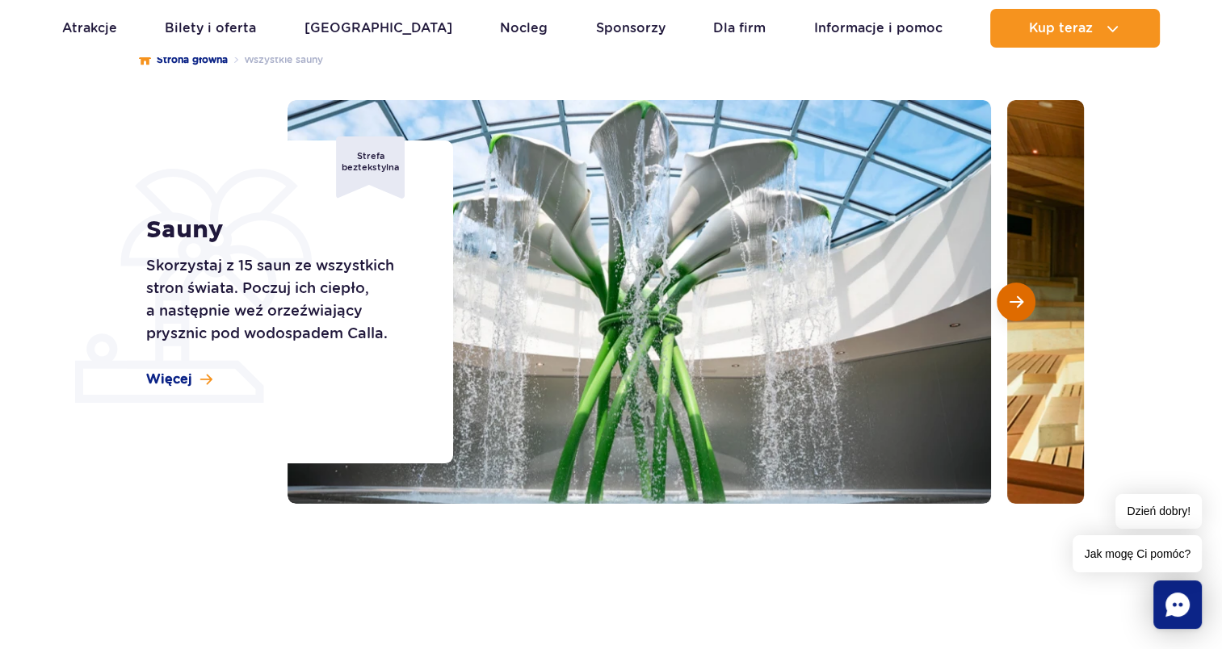
click at [1013, 305] on span "Następny slajd" at bounding box center [1016, 302] width 14 height 15
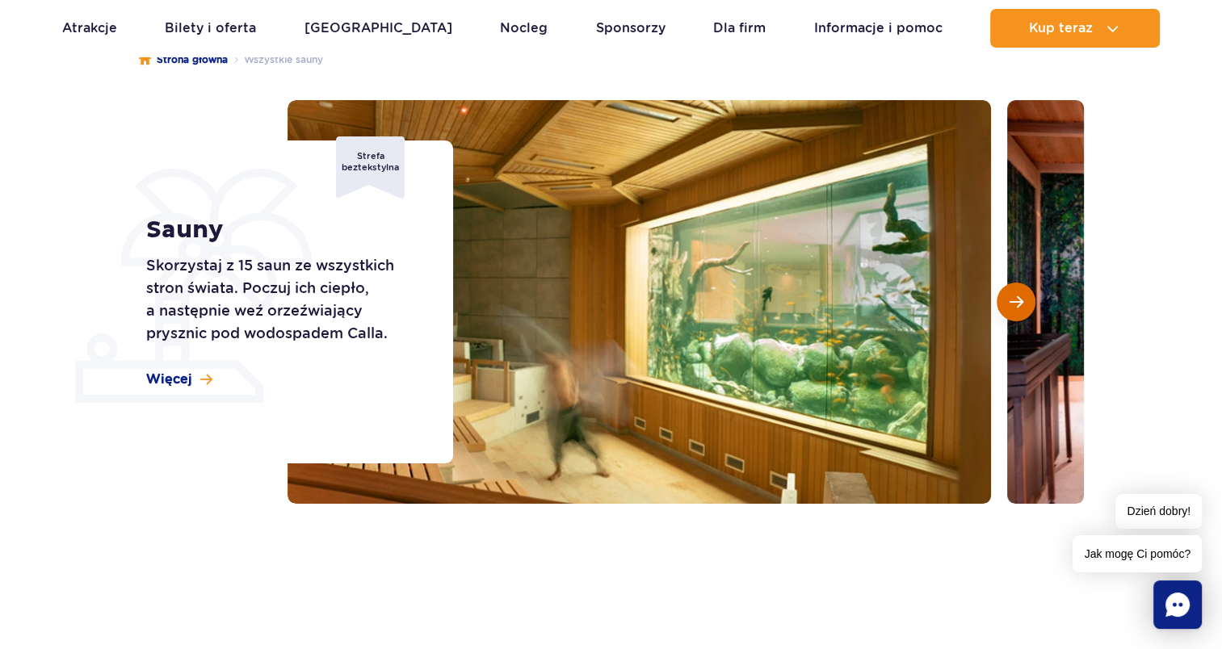
click at [1013, 305] on span "Następny slajd" at bounding box center [1016, 302] width 14 height 15
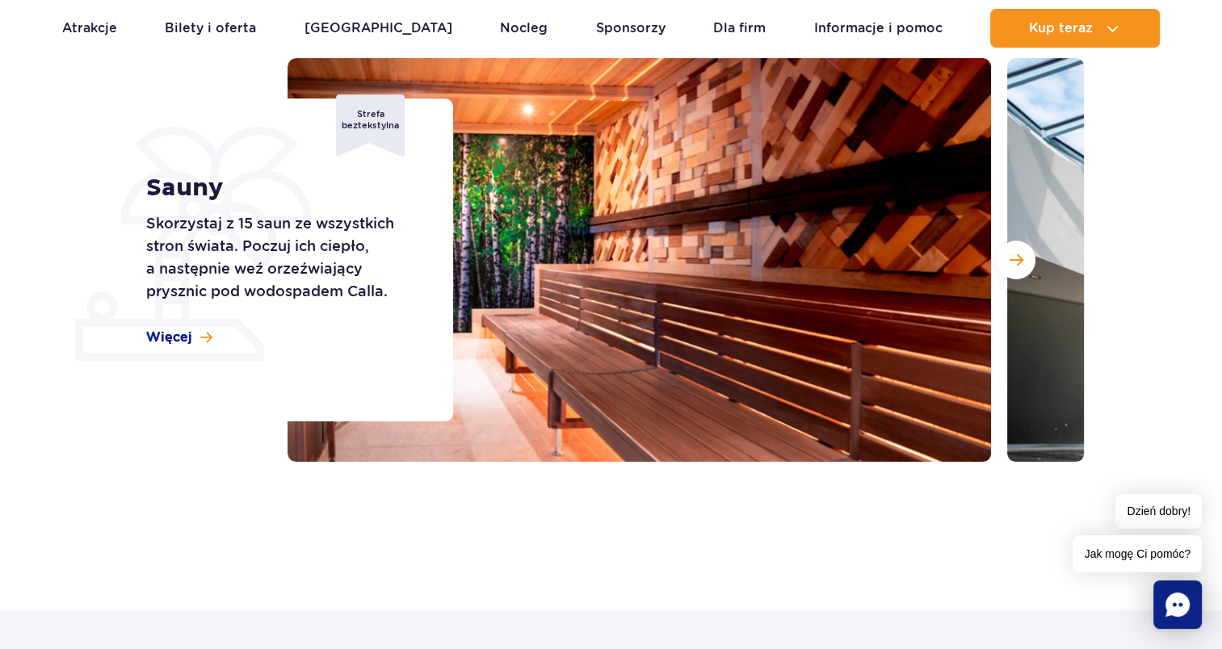
scroll to position [242, 0]
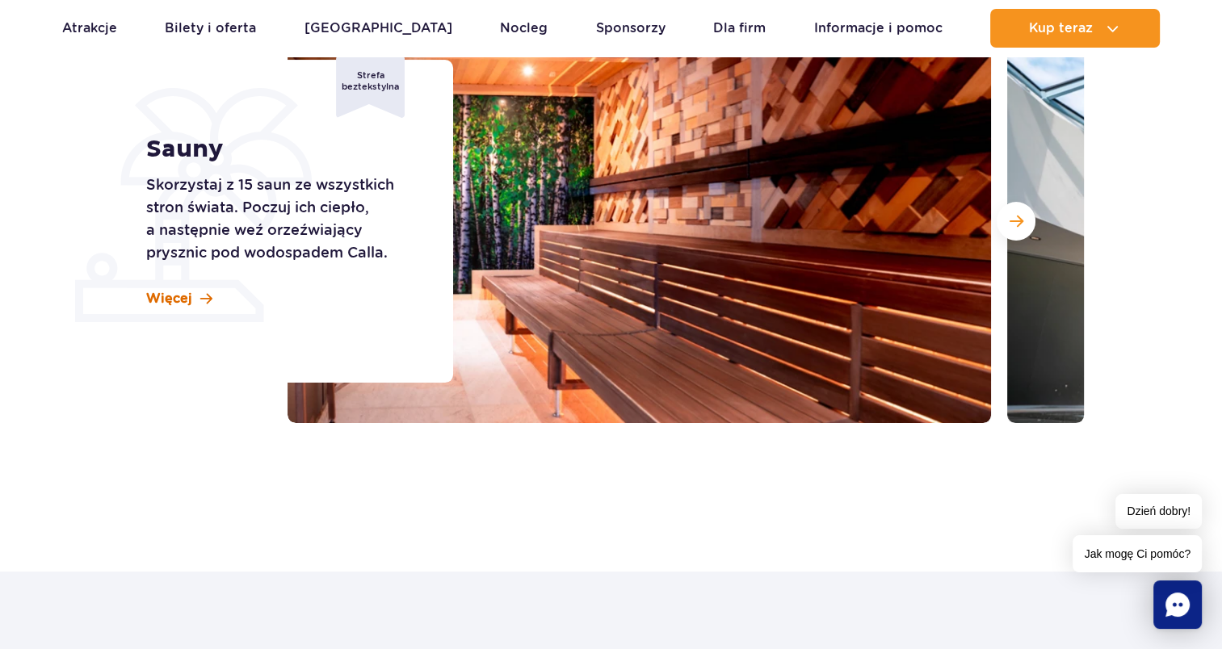
click at [173, 300] on span "Więcej" at bounding box center [169, 299] width 46 height 18
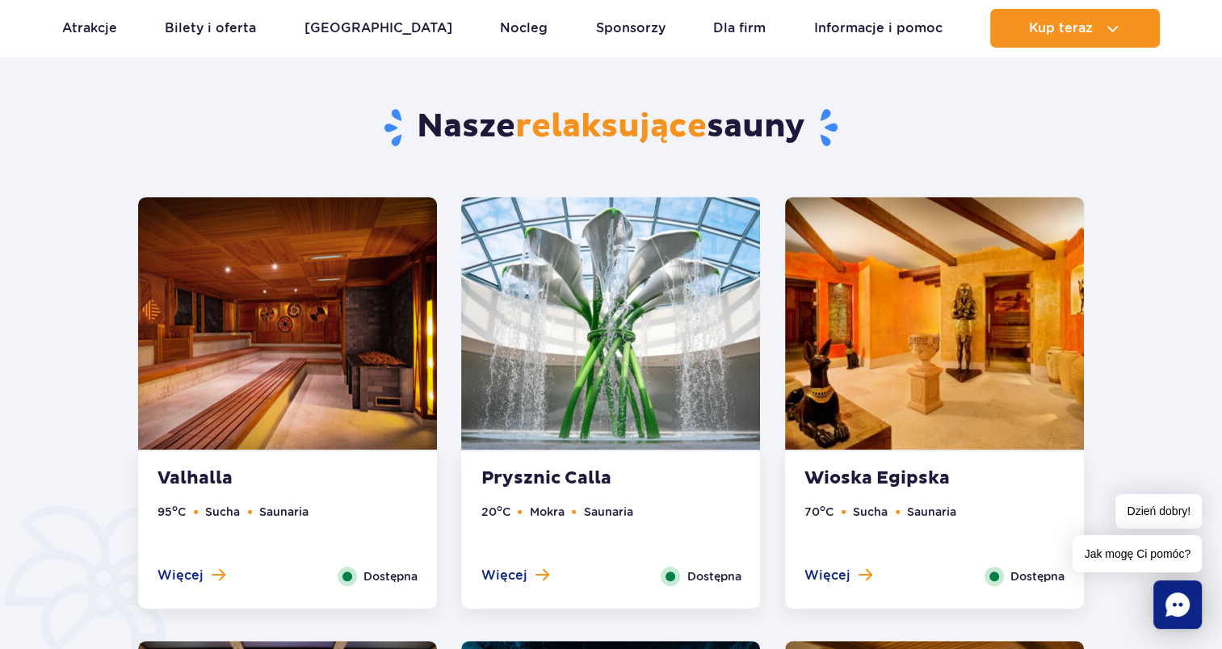
scroll to position [814, 0]
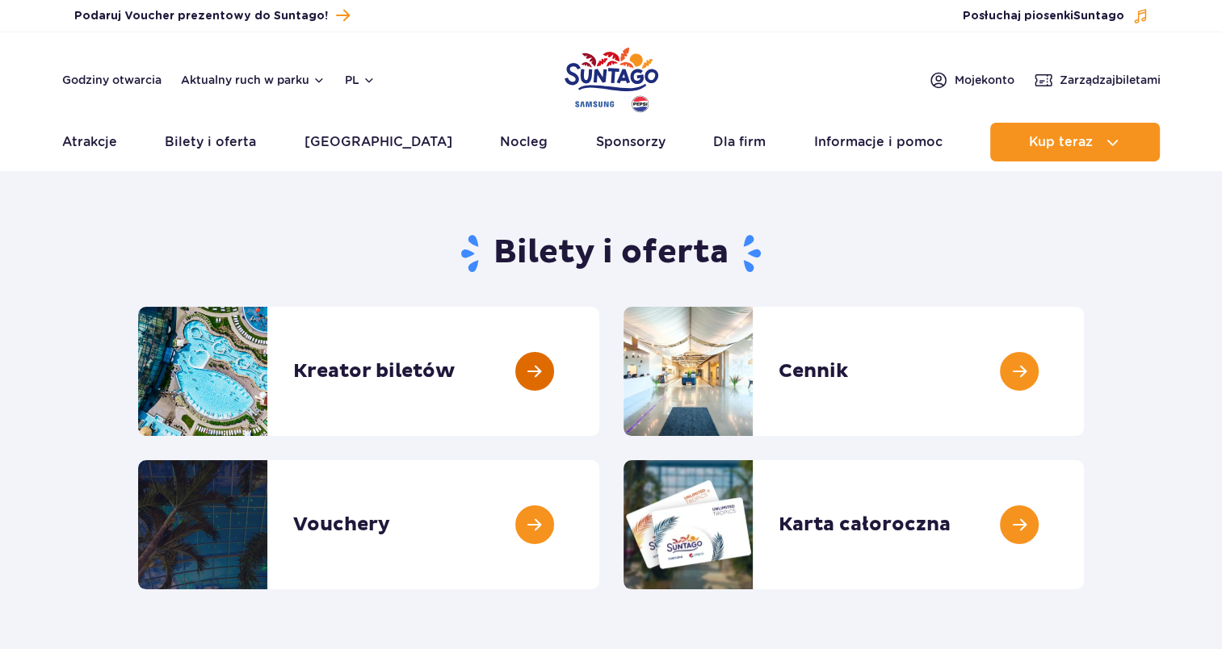
click at [599, 355] on link at bounding box center [599, 371] width 0 height 129
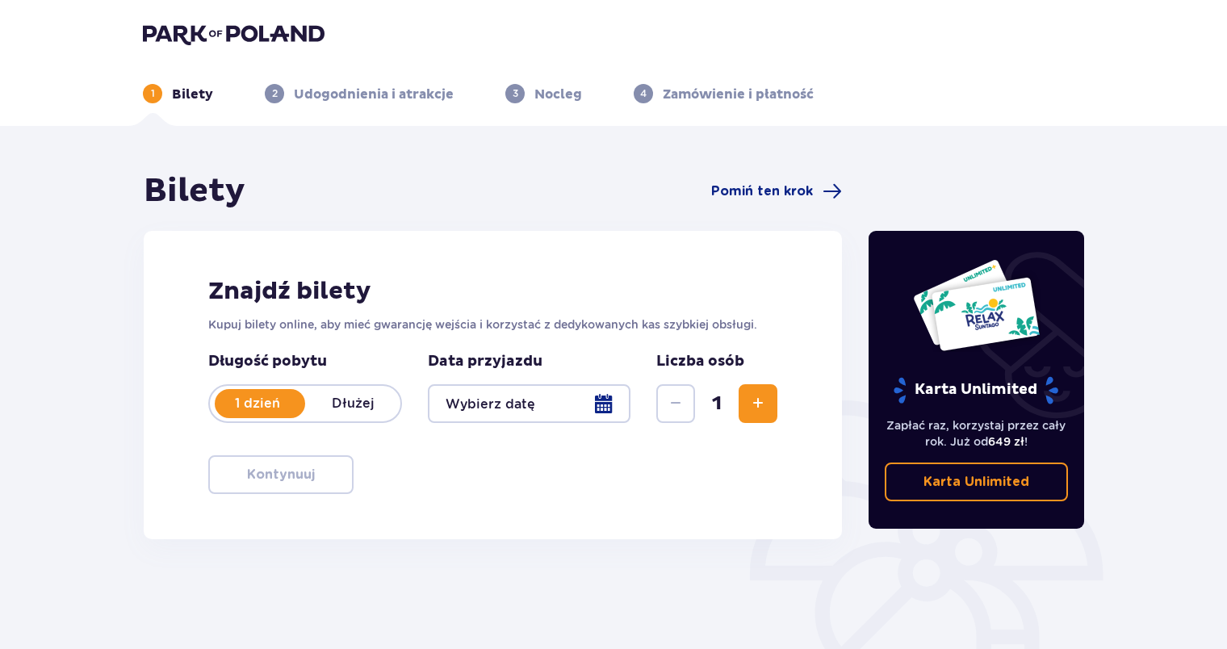
click at [596, 407] on div at bounding box center [529, 403] width 203 height 39
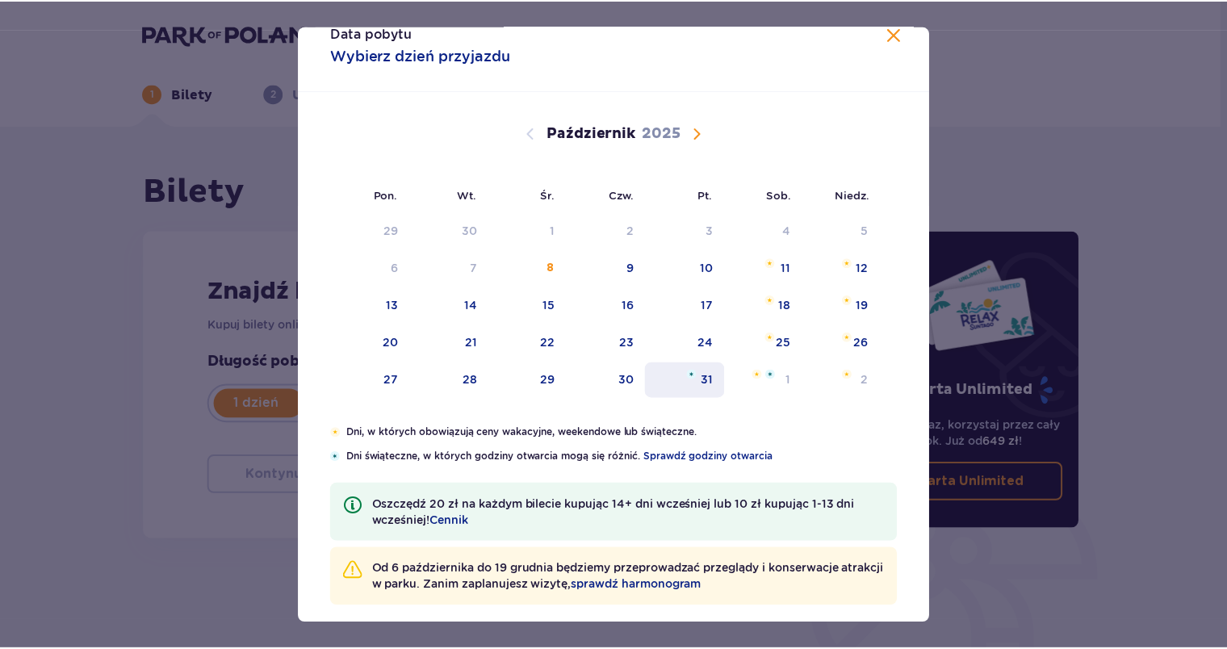
scroll to position [42, 0]
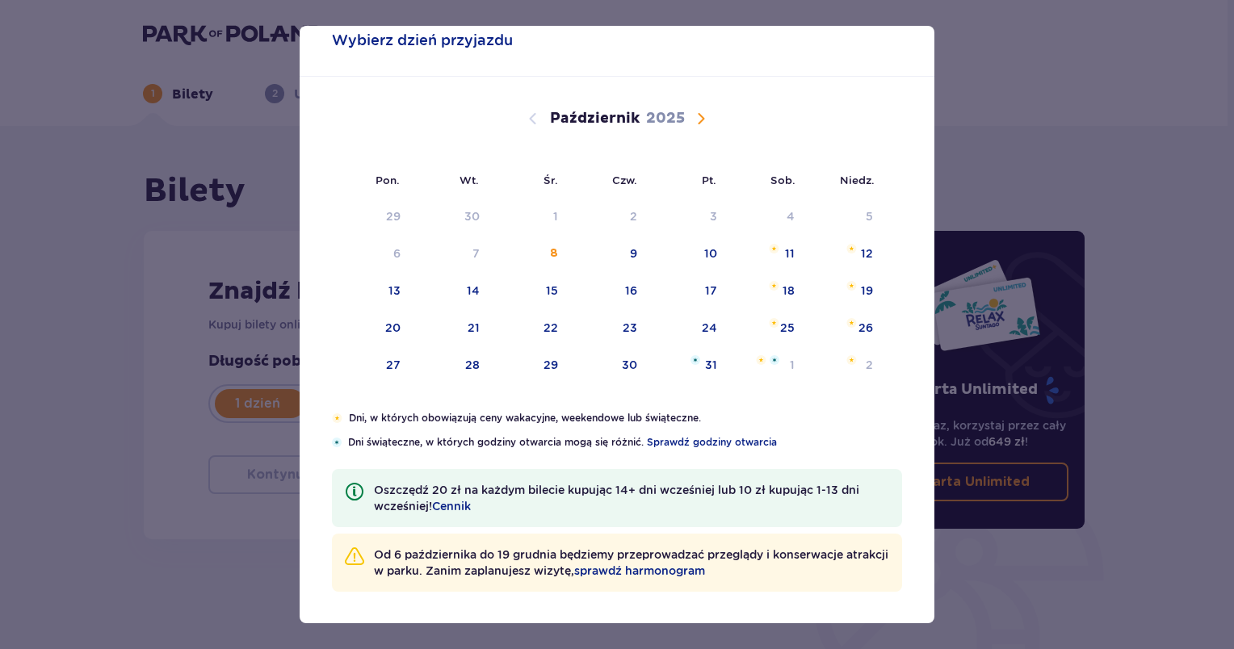
click at [701, 115] on span "Następny miesiąc" at bounding box center [700, 118] width 19 height 19
click at [543, 365] on div "26" at bounding box center [550, 365] width 15 height 16
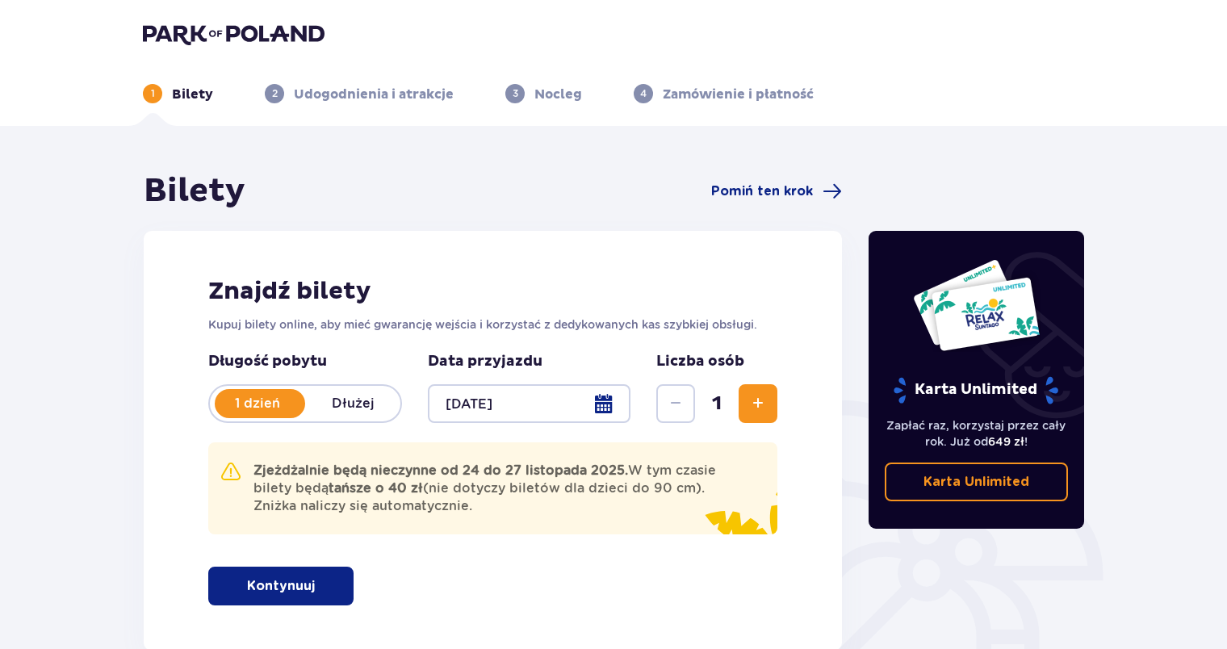
click at [601, 400] on div at bounding box center [529, 403] width 203 height 39
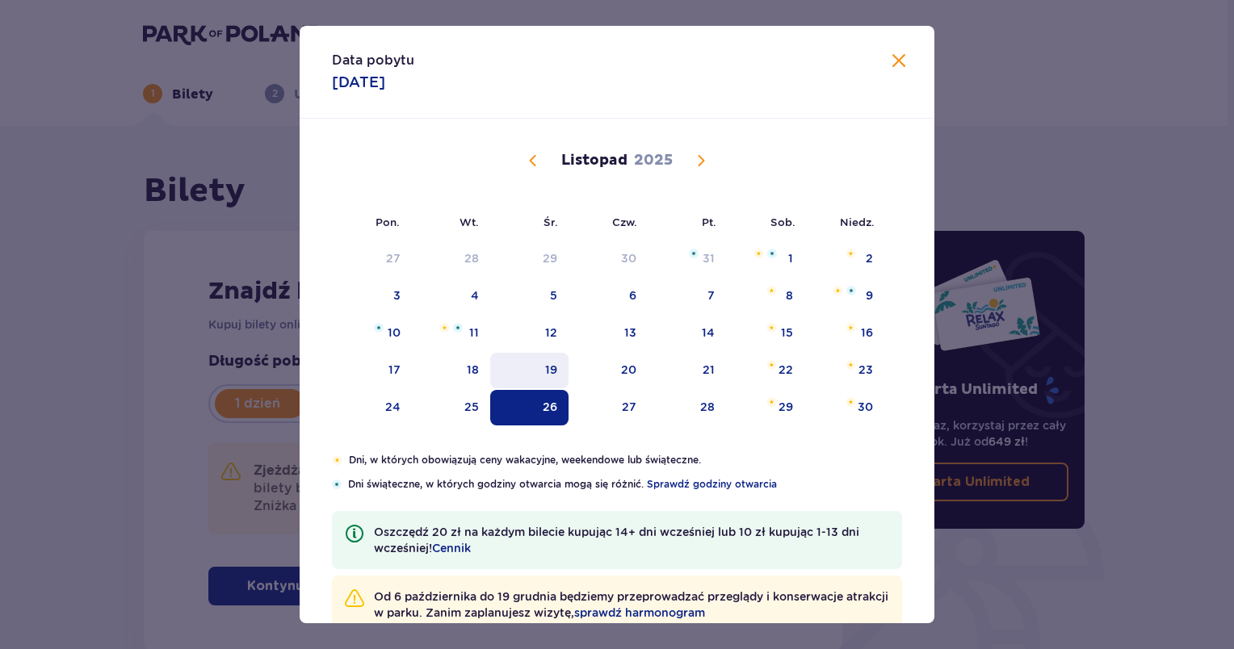
click at [545, 362] on div "19" at bounding box center [551, 370] width 12 height 16
type input "[DATE]"
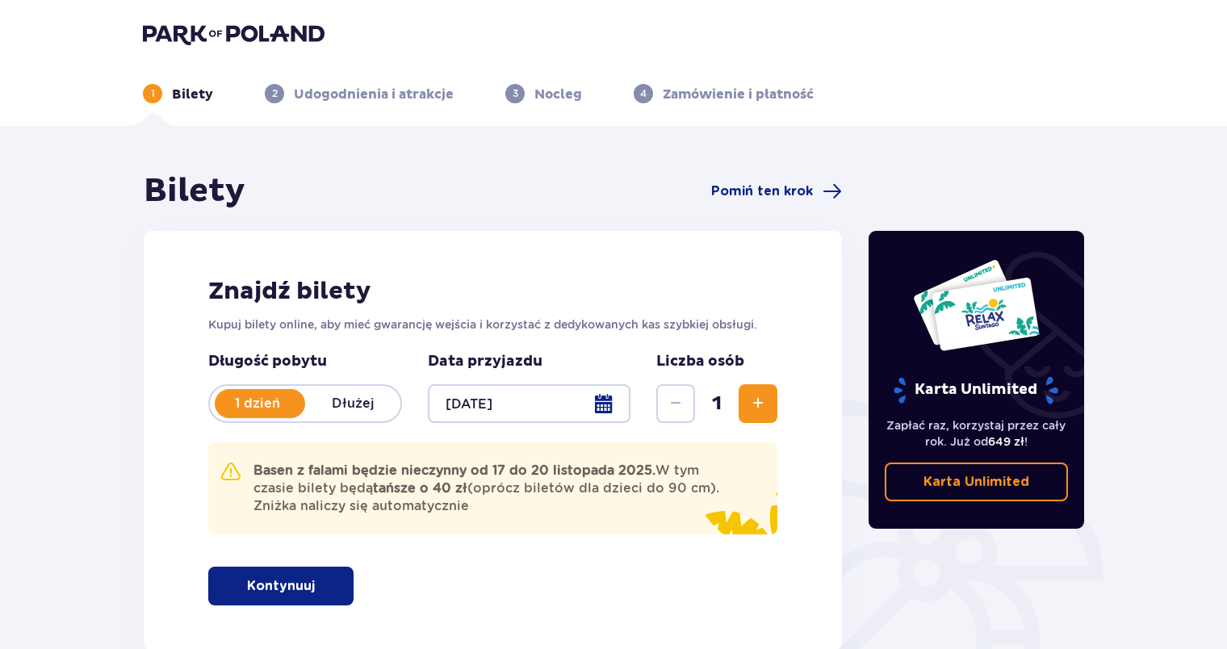
click at [757, 402] on span "Zwiększ" at bounding box center [757, 403] width 19 height 19
click at [315, 589] on span "button" at bounding box center [317, 585] width 19 height 19
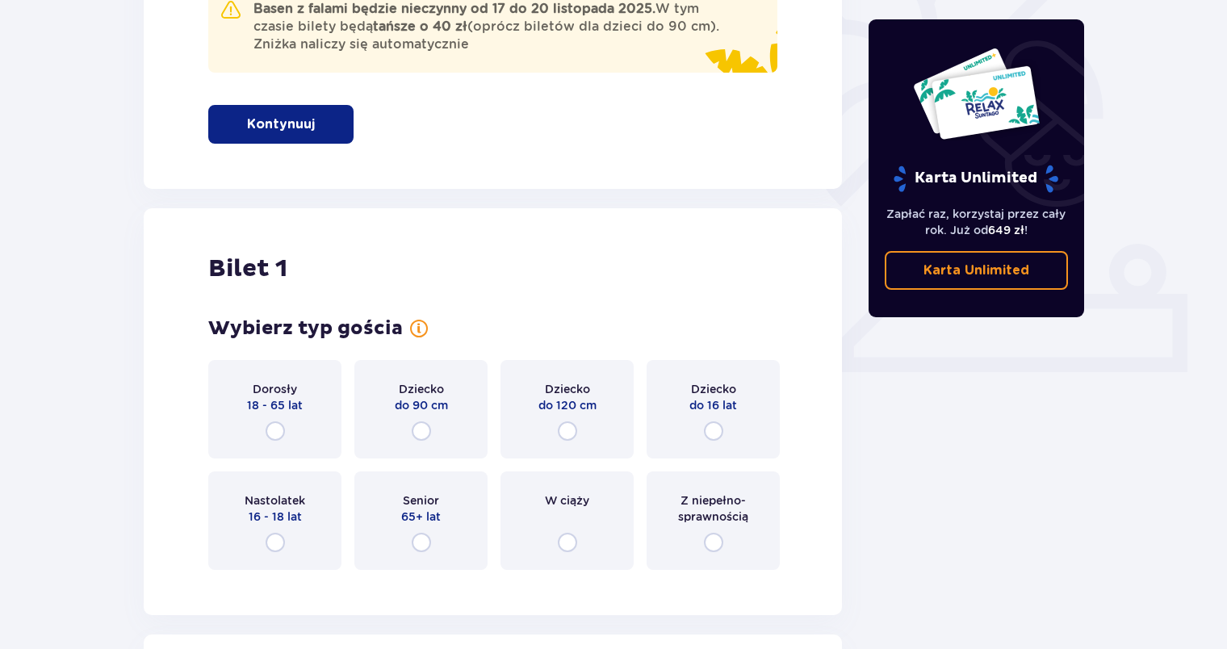
scroll to position [489, 0]
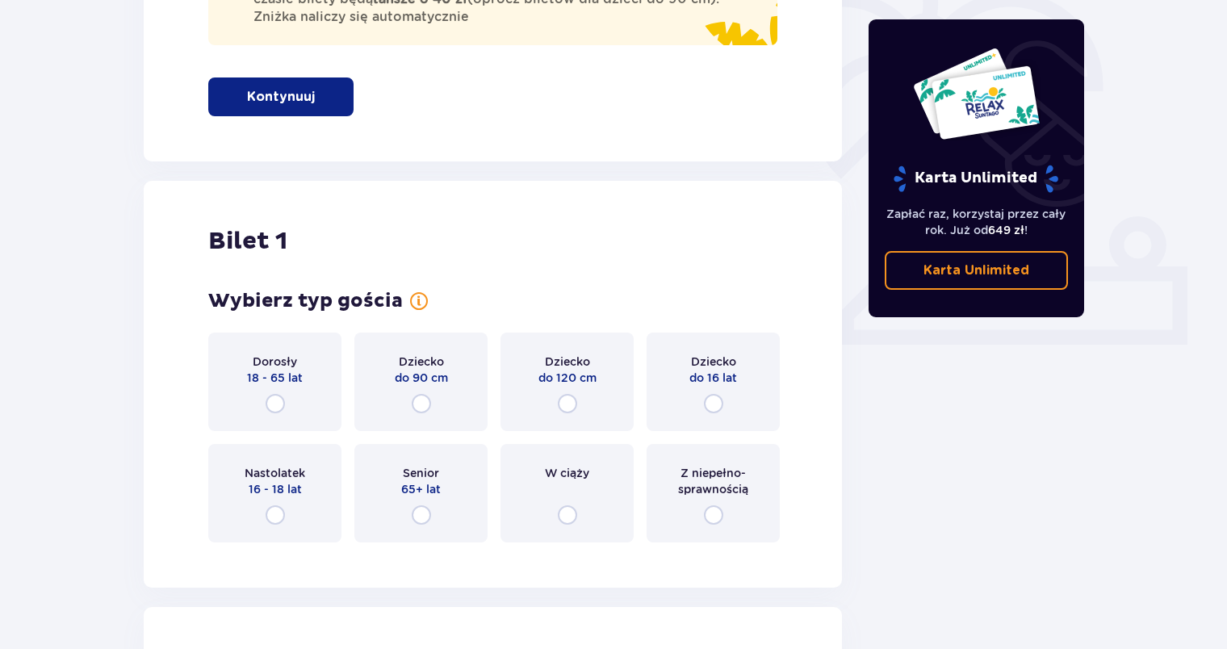
click at [279, 404] on input "radio" at bounding box center [275, 403] width 19 height 19
radio input "true"
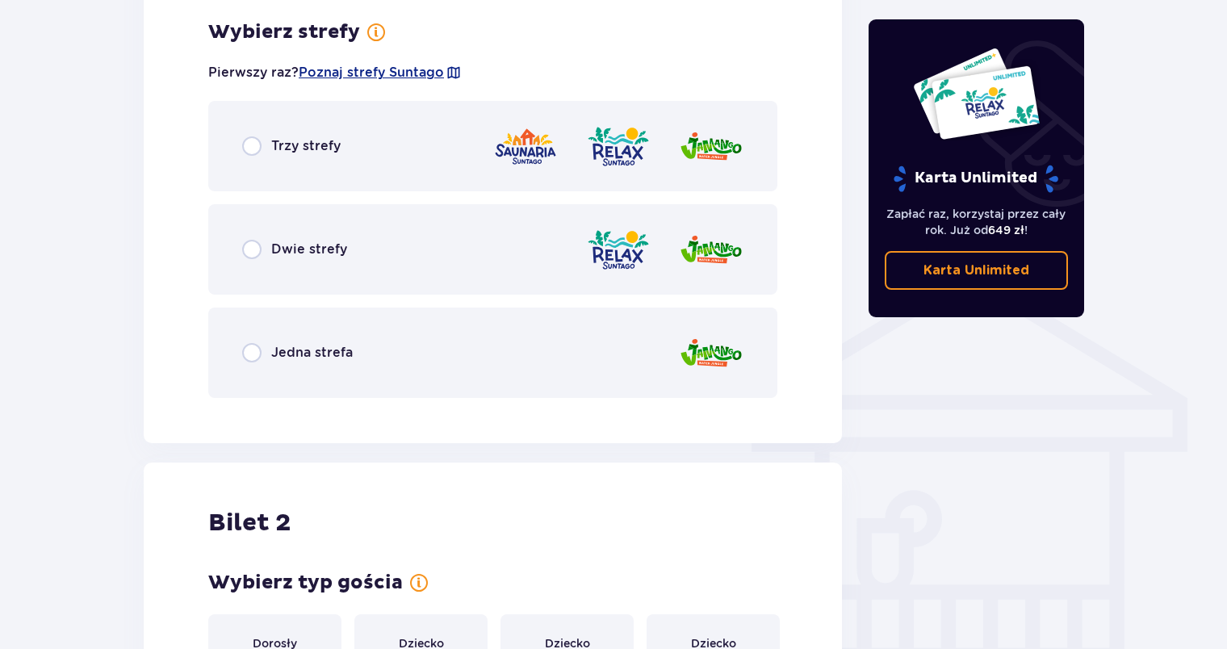
scroll to position [1045, 0]
click at [249, 139] on input "radio" at bounding box center [251, 145] width 19 height 19
radio input "true"
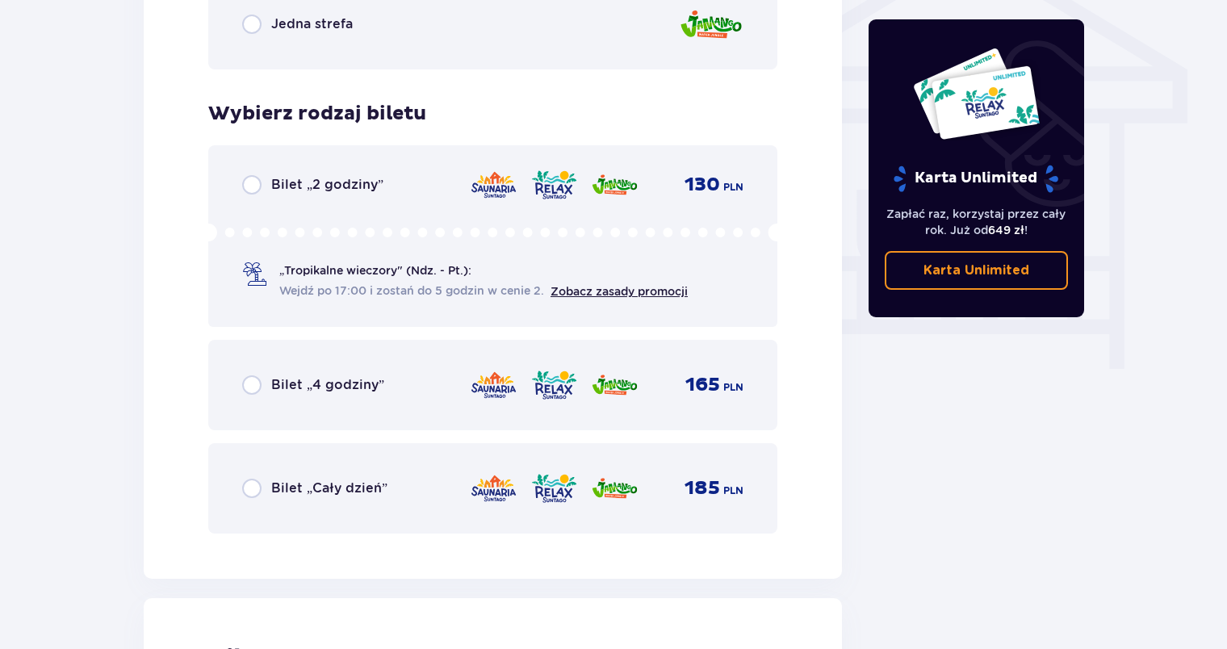
scroll to position [1455, 0]
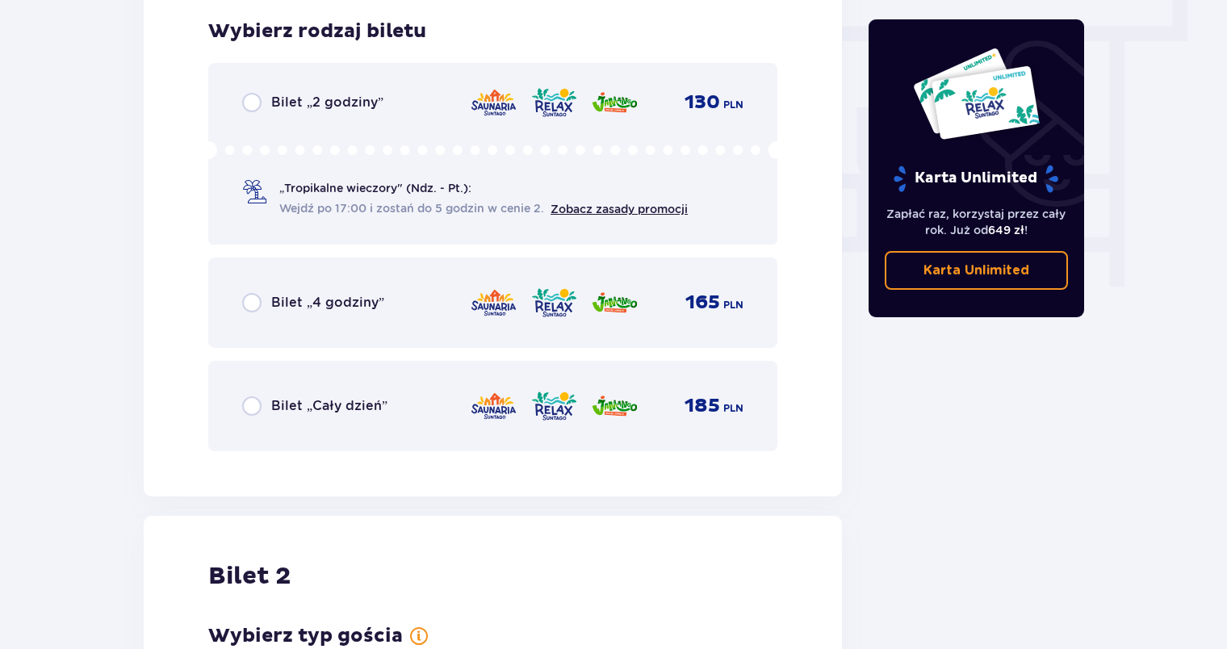
click at [243, 409] on input "radio" at bounding box center [251, 405] width 19 height 19
radio input "true"
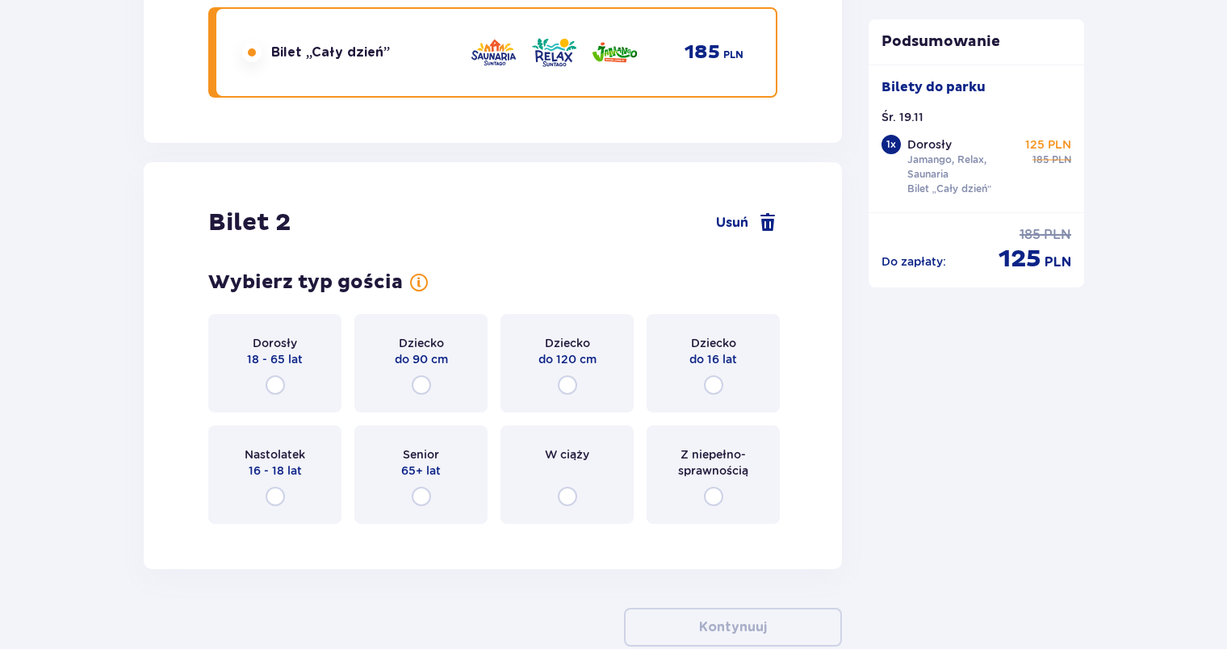
scroll to position [1821, 0]
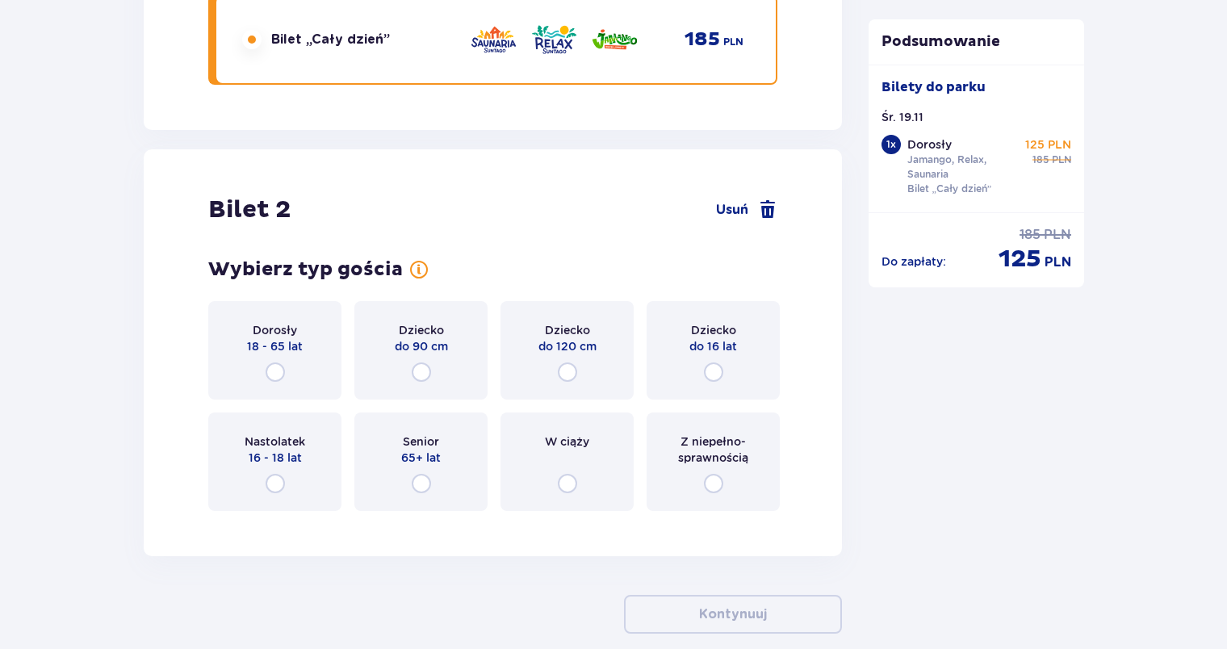
click at [272, 375] on input "radio" at bounding box center [275, 372] width 19 height 19
radio input "true"
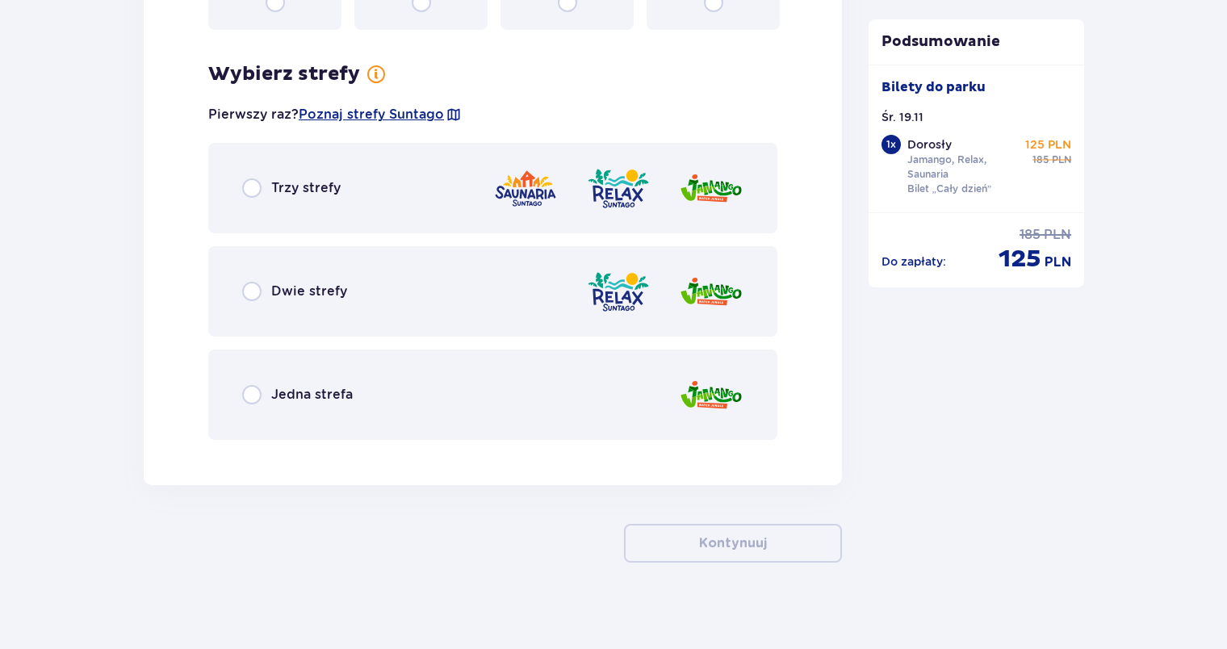
scroll to position [2312, 0]
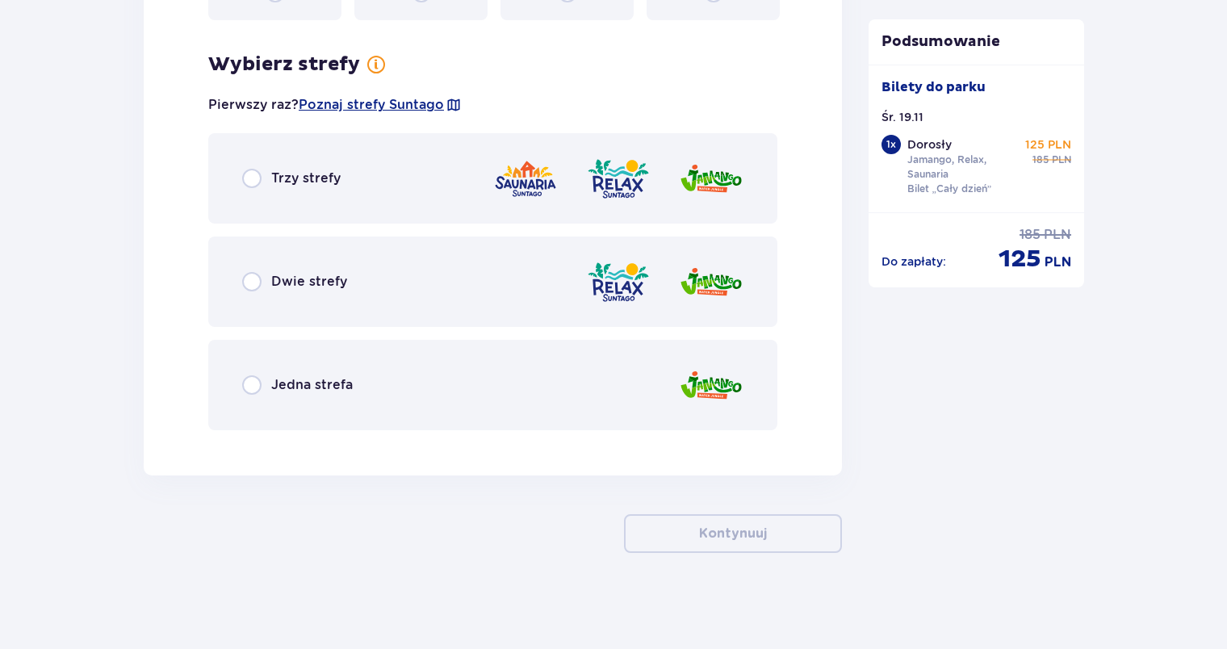
click at [245, 181] on input "radio" at bounding box center [251, 178] width 19 height 19
radio input "true"
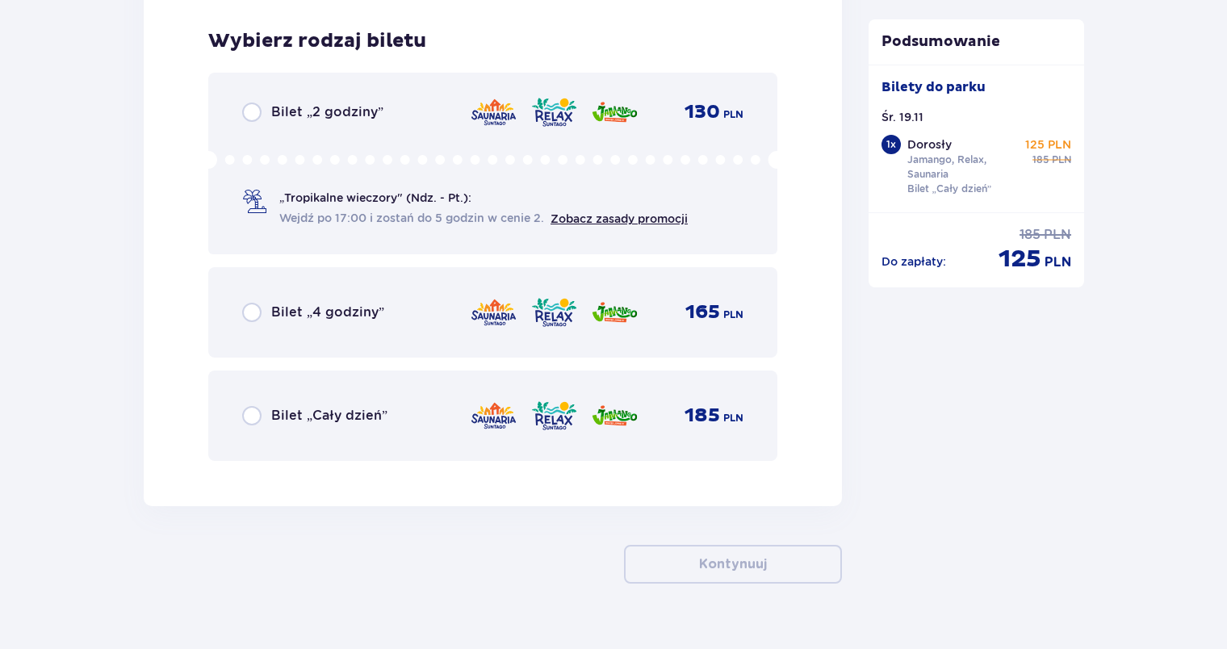
scroll to position [2755, 0]
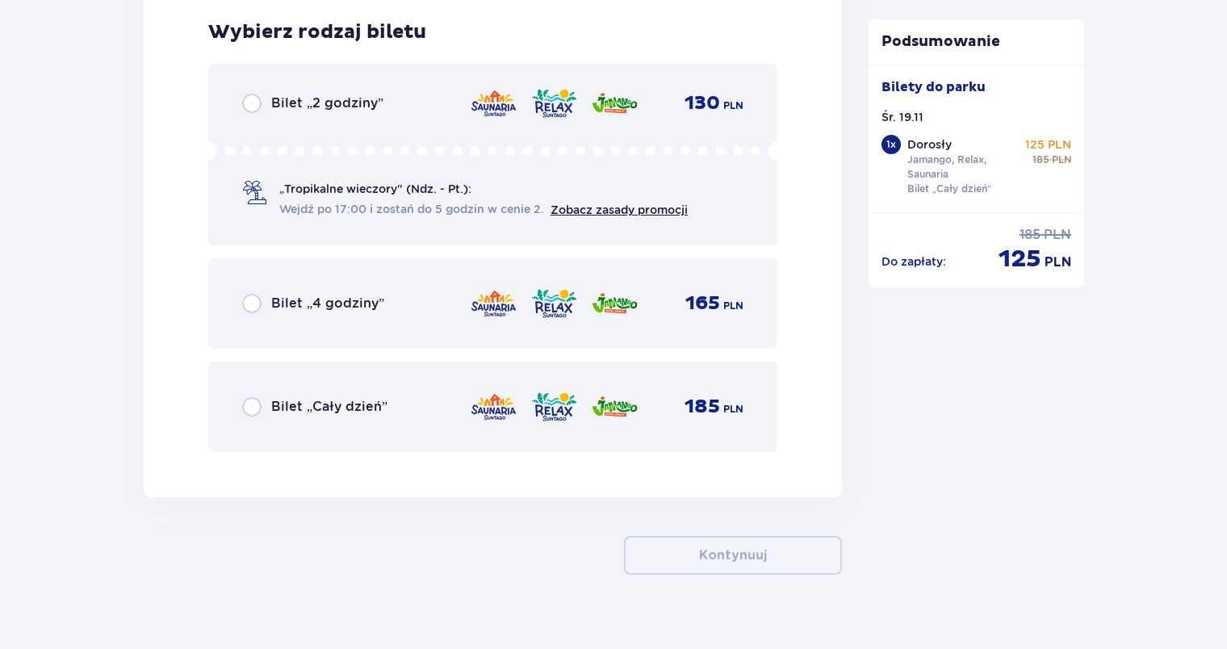
click at [251, 407] on input "radio" at bounding box center [251, 406] width 19 height 19
radio input "true"
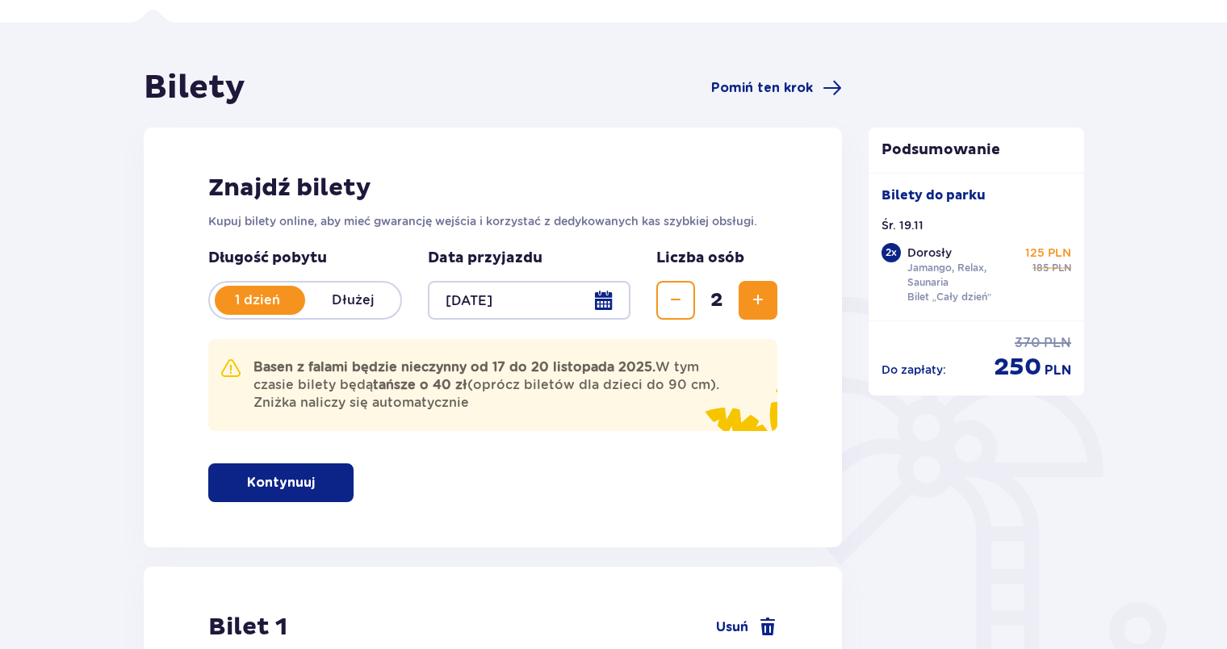
scroll to position [0, 0]
